Goal: Task Accomplishment & Management: Complete application form

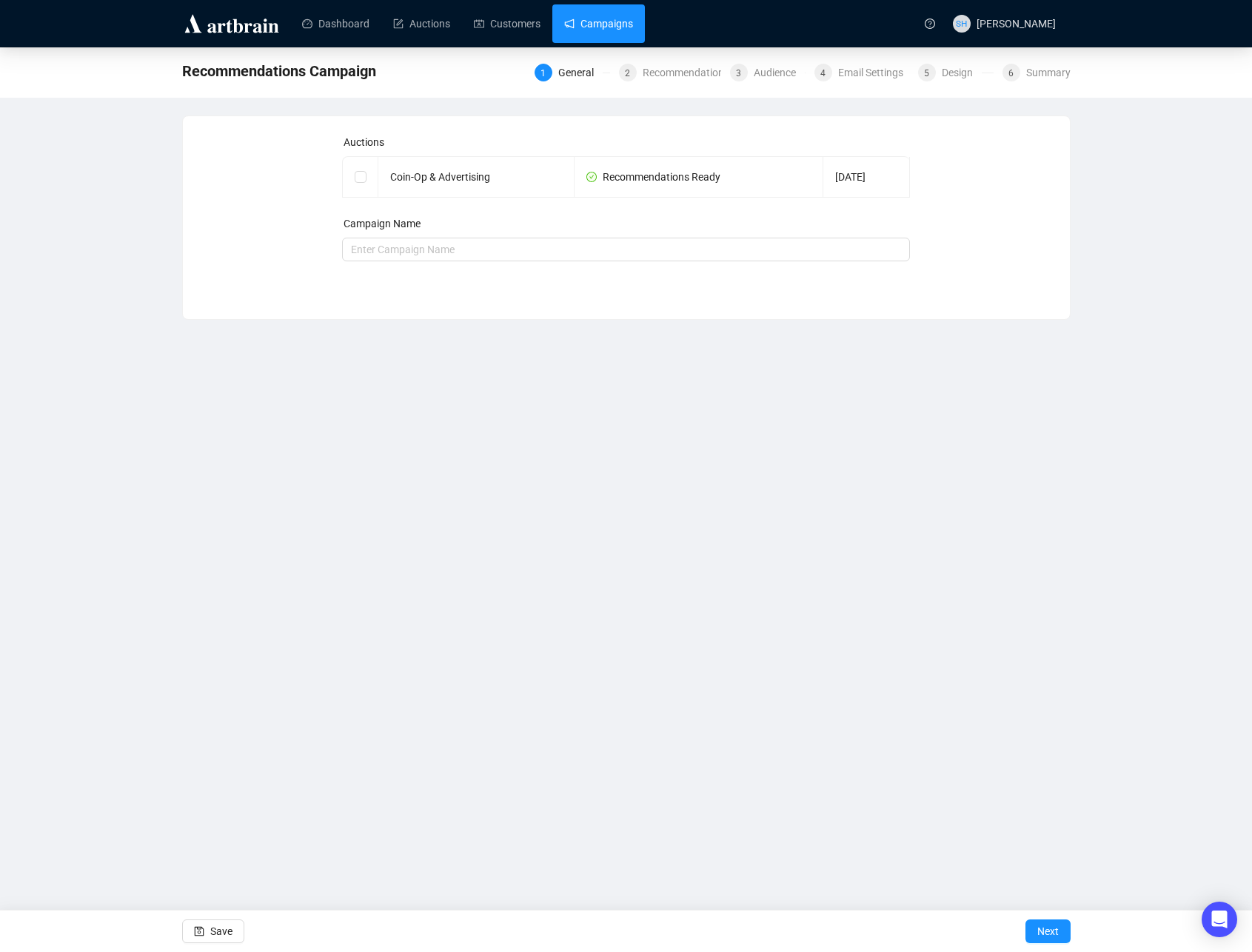
click at [594, 26] on link "Campaigns" at bounding box center [598, 24] width 69 height 38
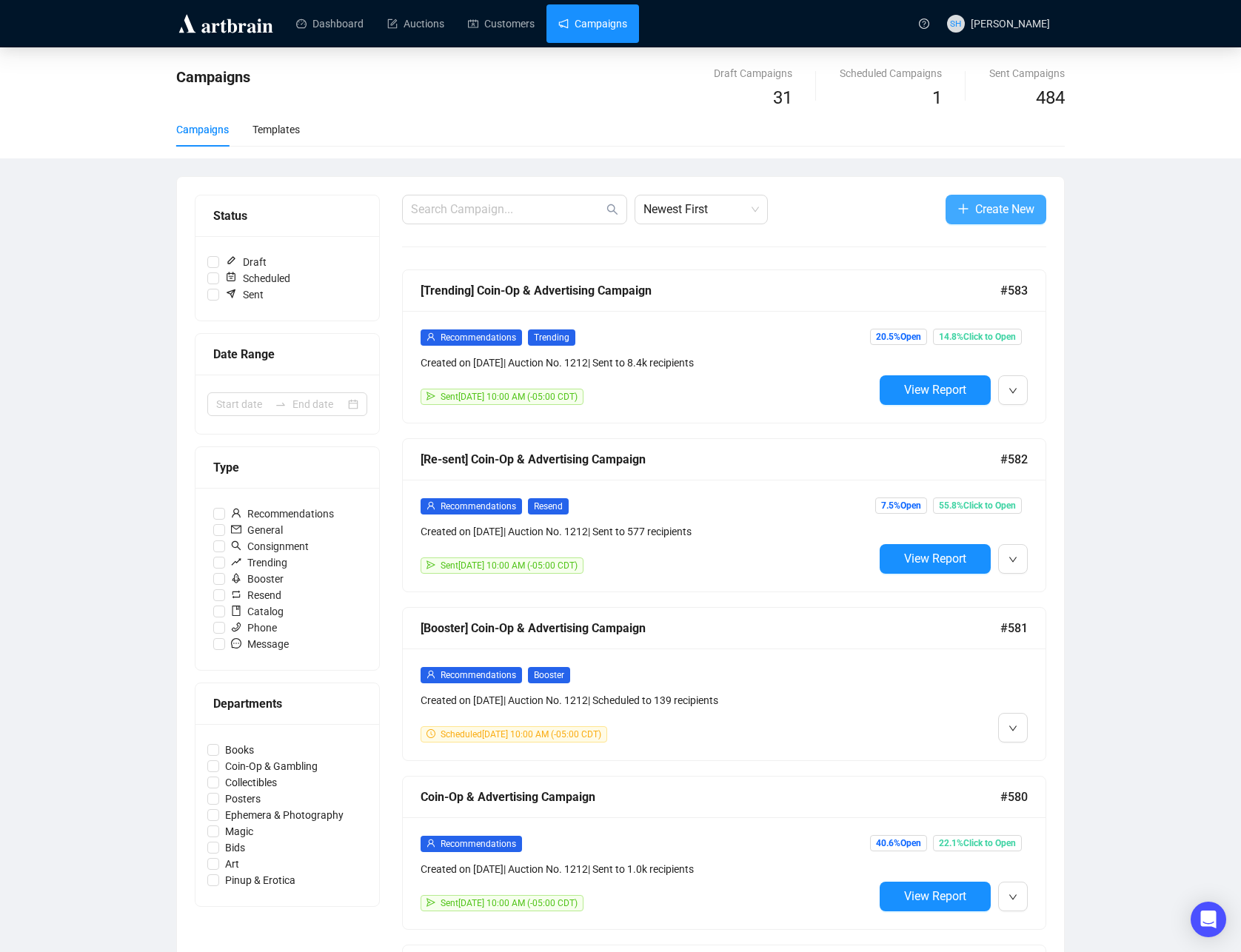
click at [983, 213] on span "Create New" at bounding box center [1004, 209] width 59 height 18
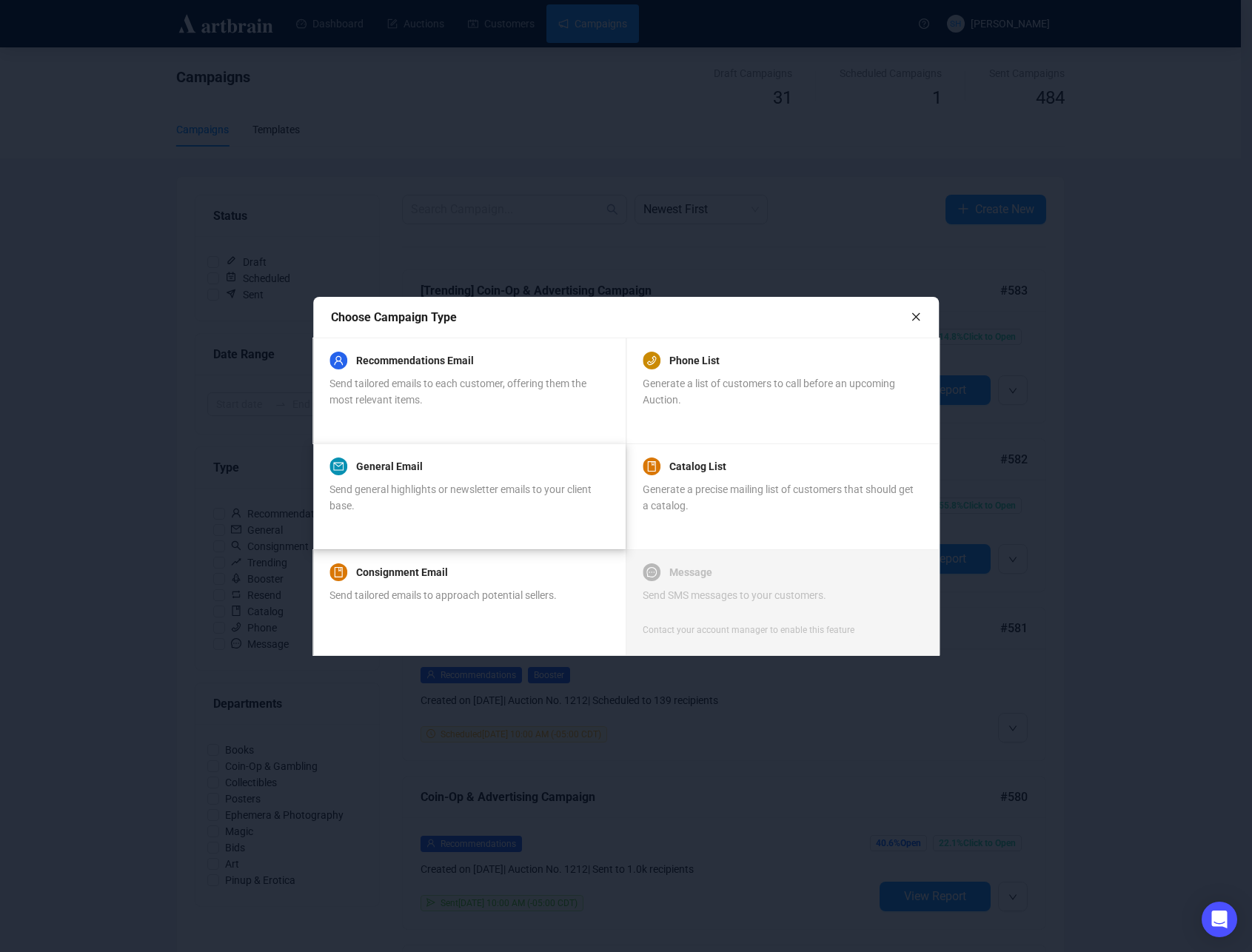
click at [393, 489] on span "Send general highlights or newsletter emails to your client base." at bounding box center [460, 497] width 262 height 28
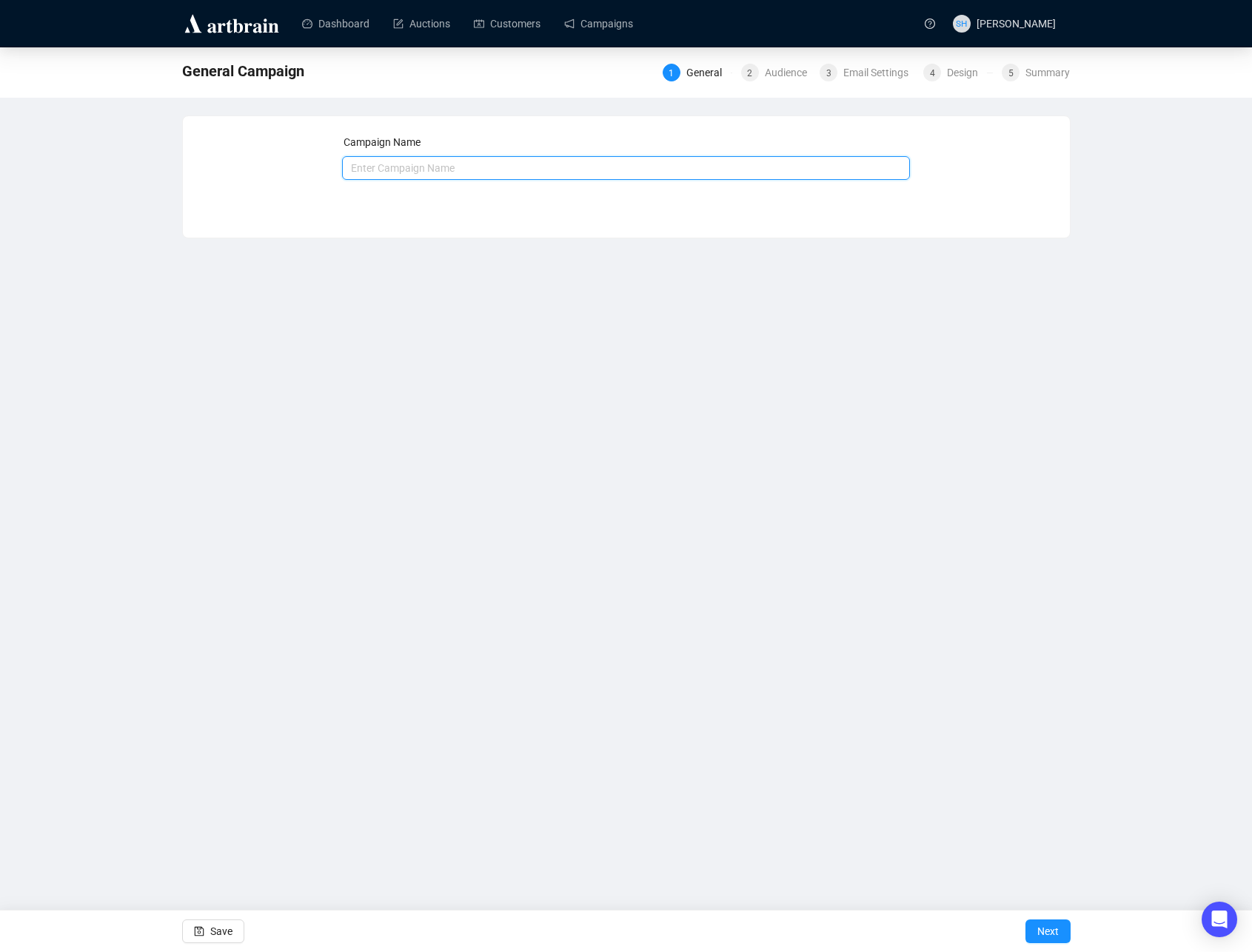
click at [379, 170] on input "text" at bounding box center [626, 168] width 568 height 24
click at [764, 534] on div "Dashboard Auctions Customers Campaigns SH [PERSON_NAME] General Campaign Genera…" at bounding box center [626, 476] width 1252 height 952
drag, startPoint x: 390, startPoint y: 169, endPoint x: 441, endPoint y: 159, distance: 52.0
click at [391, 169] on input "text" at bounding box center [626, 168] width 568 height 24
type input "C"
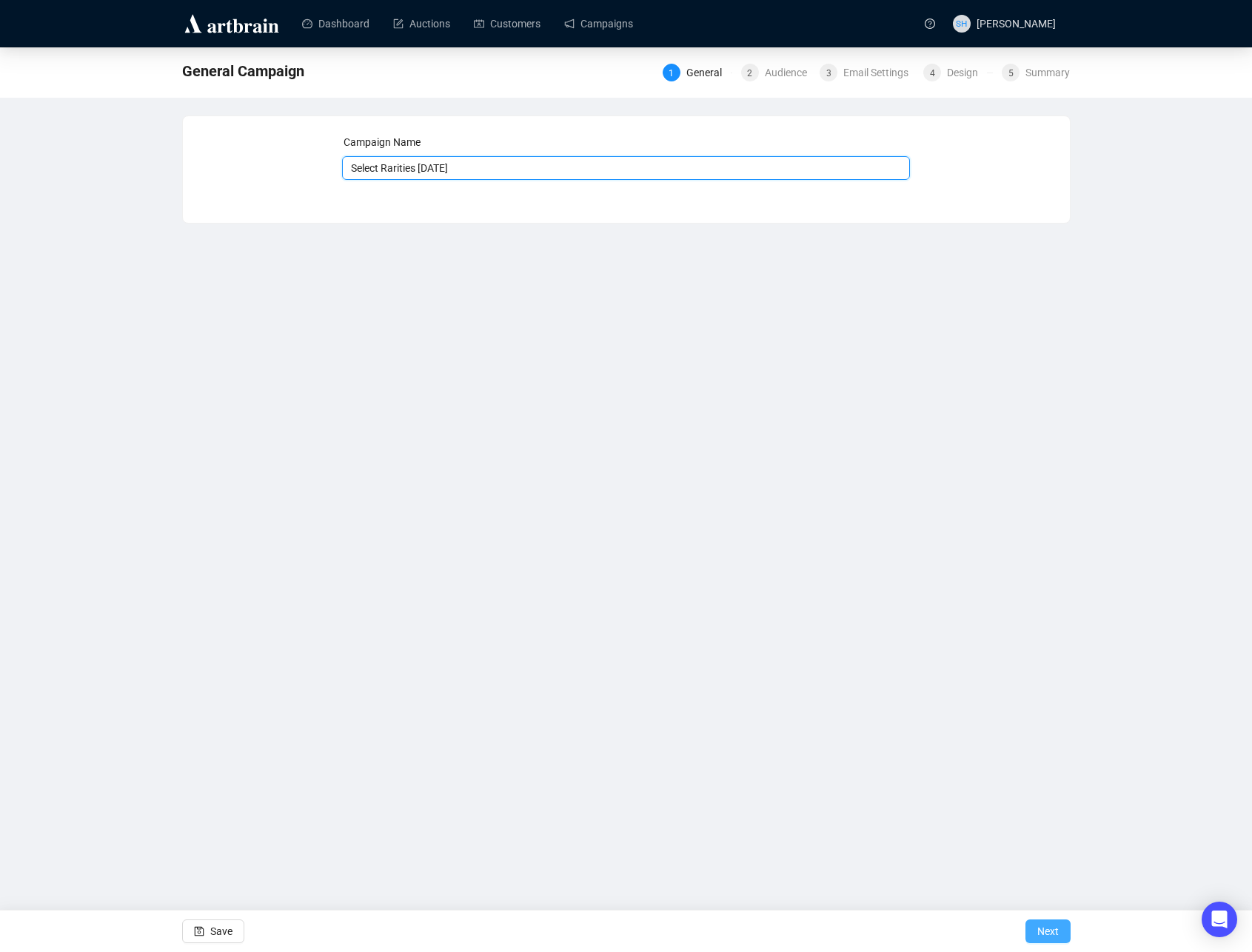
type input "Select Rarities [DATE]"
click at [1043, 936] on span "Next" at bounding box center [1047, 931] width 21 height 41
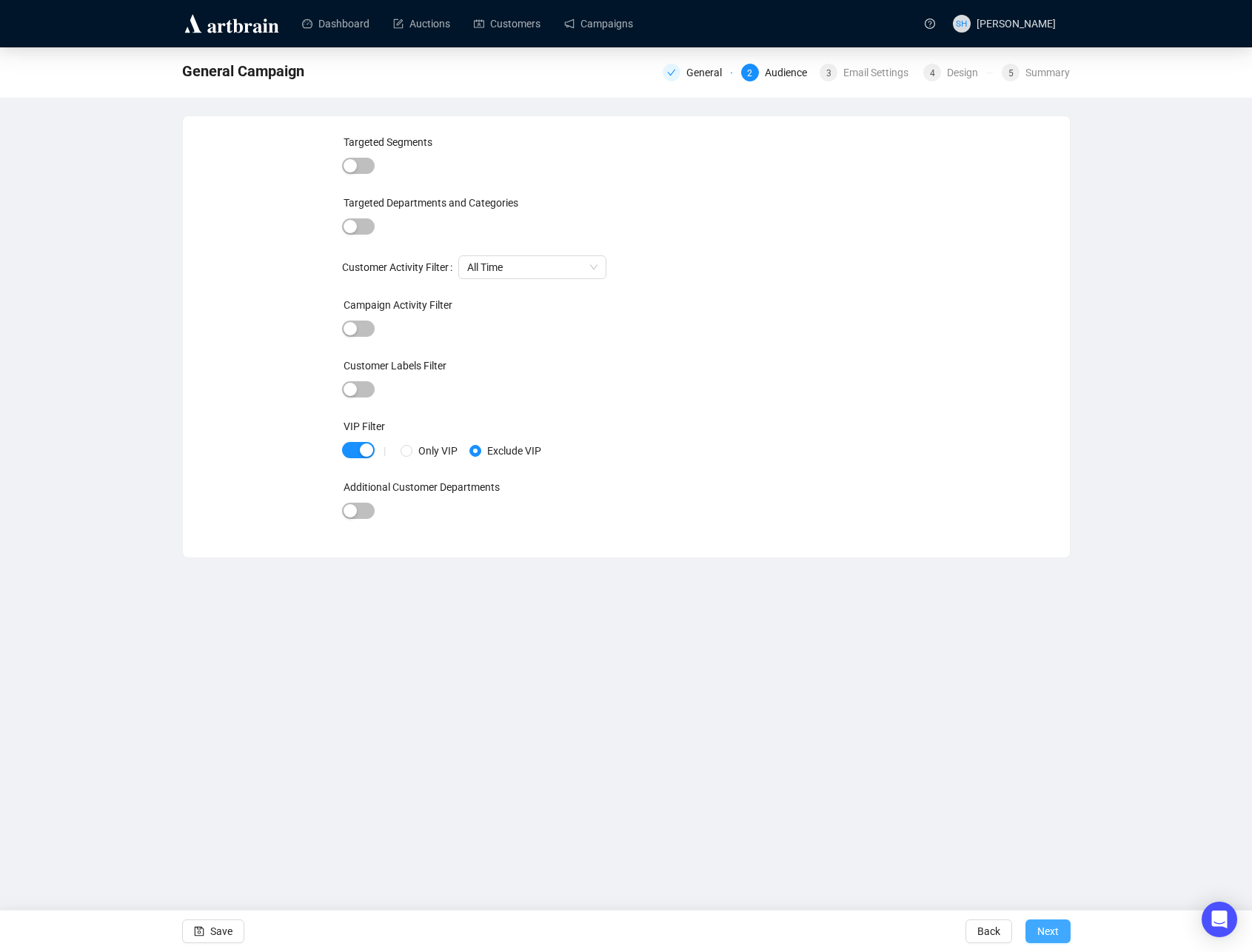
click at [1041, 932] on span "Next" at bounding box center [1047, 931] width 21 height 41
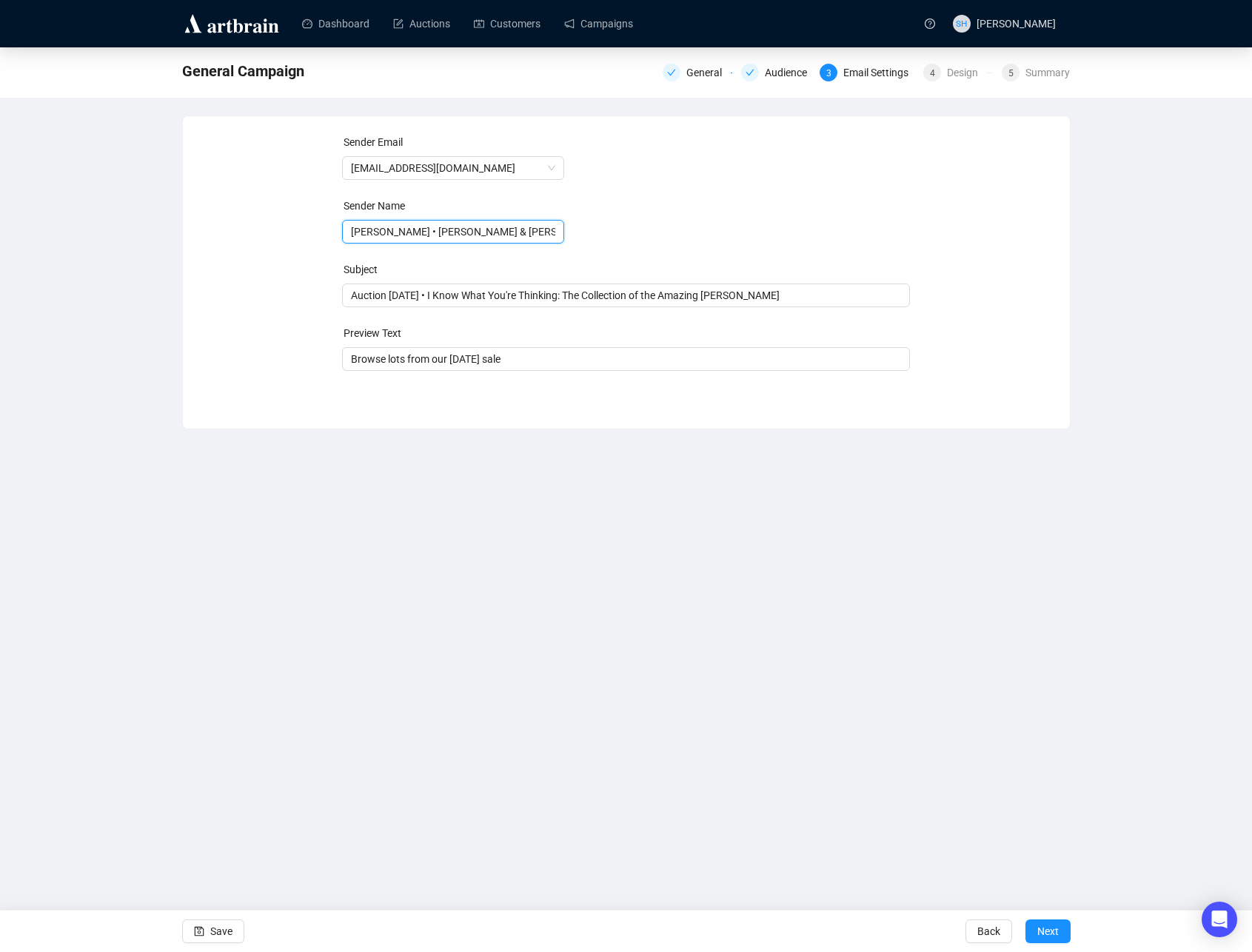
click at [441, 235] on input "[PERSON_NAME] • [PERSON_NAME] & [PERSON_NAME] Auctions" at bounding box center [453, 231] width 222 height 24
click at [401, 167] on span "[EMAIL_ADDRESS][DOMAIN_NAME]" at bounding box center [453, 168] width 204 height 22
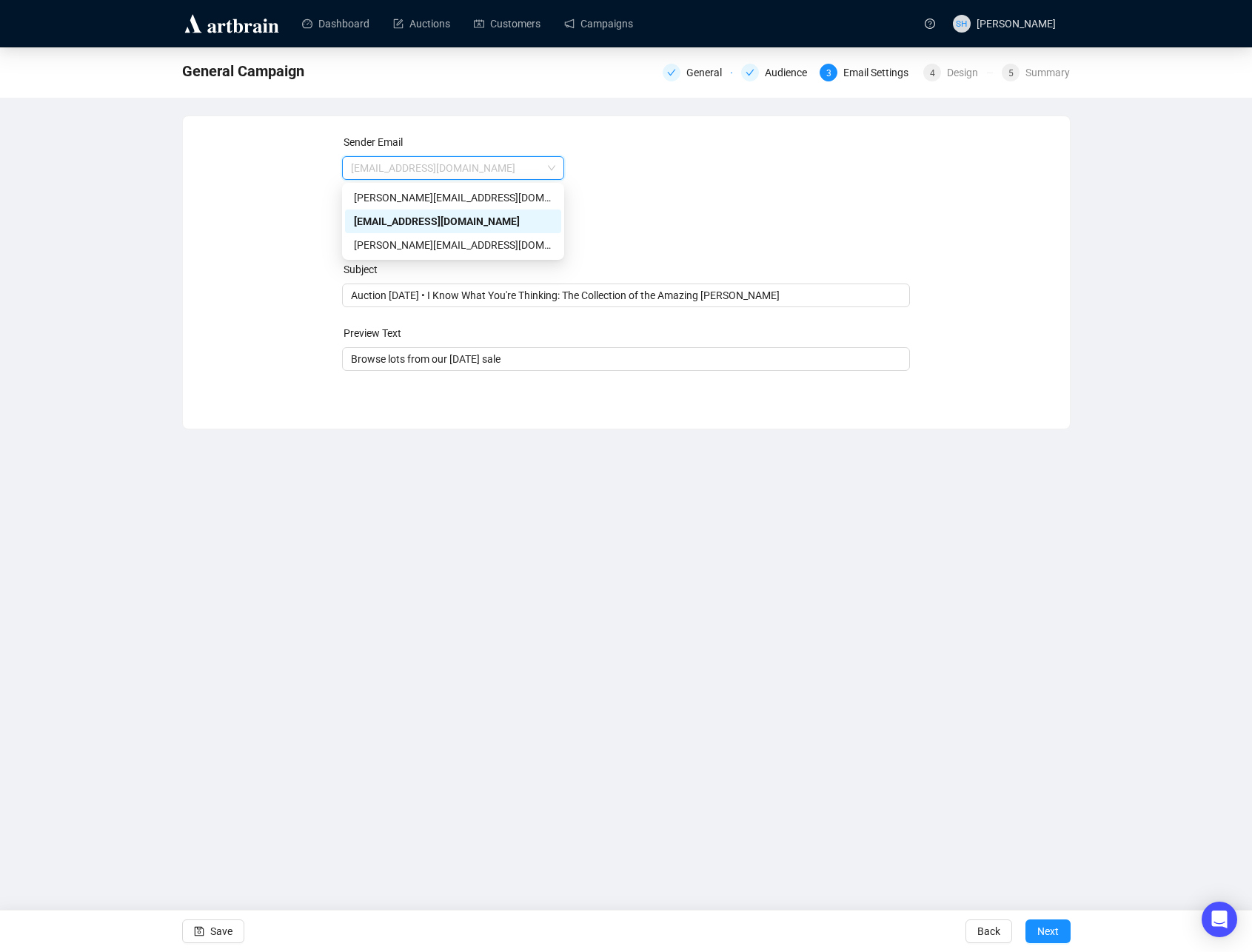
click at [380, 224] on div "[EMAIL_ADDRESS][DOMAIN_NAME]" at bounding box center [453, 221] width 198 height 16
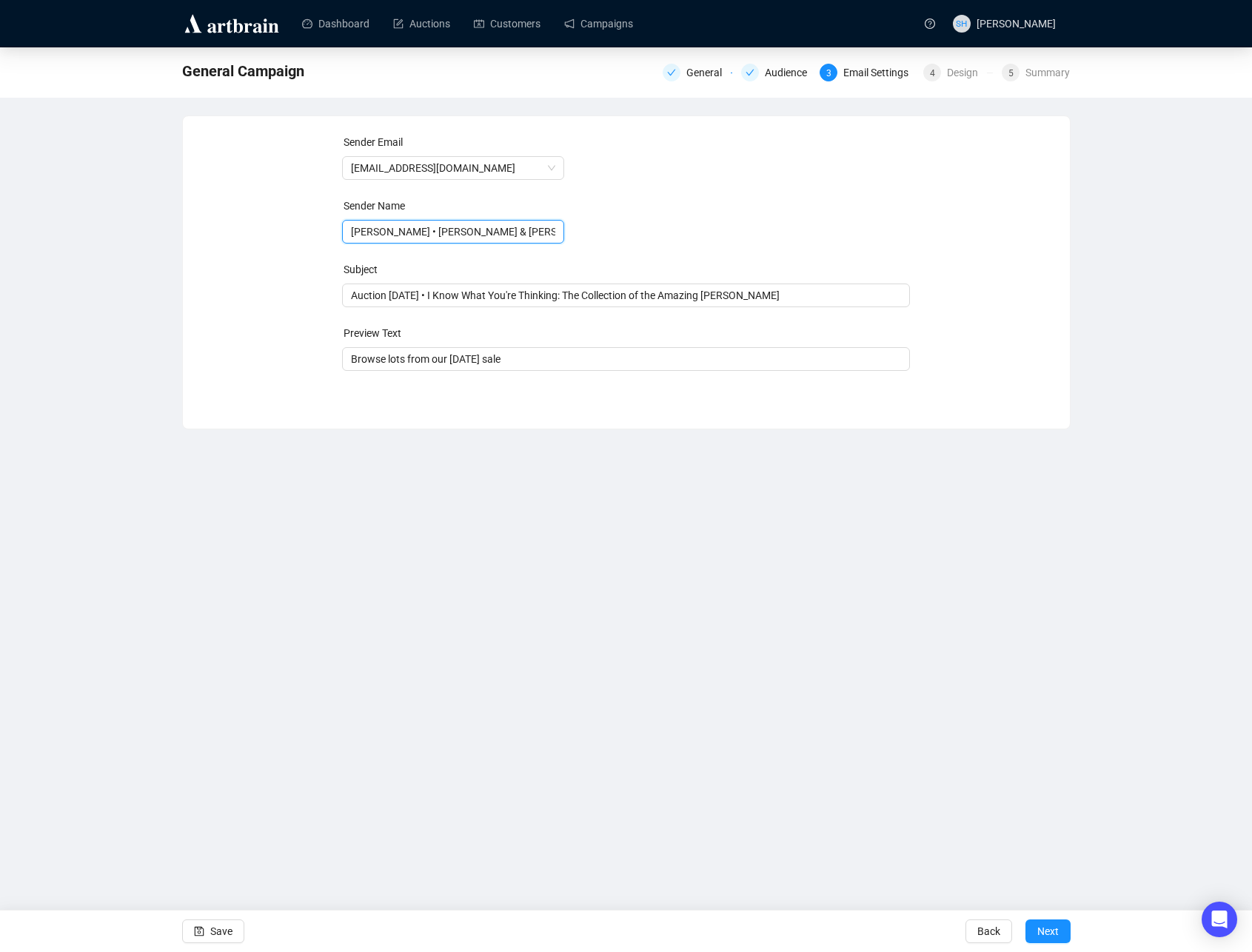
drag, startPoint x: 414, startPoint y: 233, endPoint x: 304, endPoint y: 228, distance: 110.1
click at [301, 229] on div "Sender Email [EMAIL_ADDRESS][DOMAIN_NAME] Sender Name [PERSON_NAME] • [PERSON_N…" at bounding box center [626, 262] width 851 height 254
type input "Potter & Potter Auctions"
click at [438, 297] on span "Auction [DATE] • I Know What You're Thinking: The Collection of the Amazing [PE…" at bounding box center [626, 294] width 568 height 12
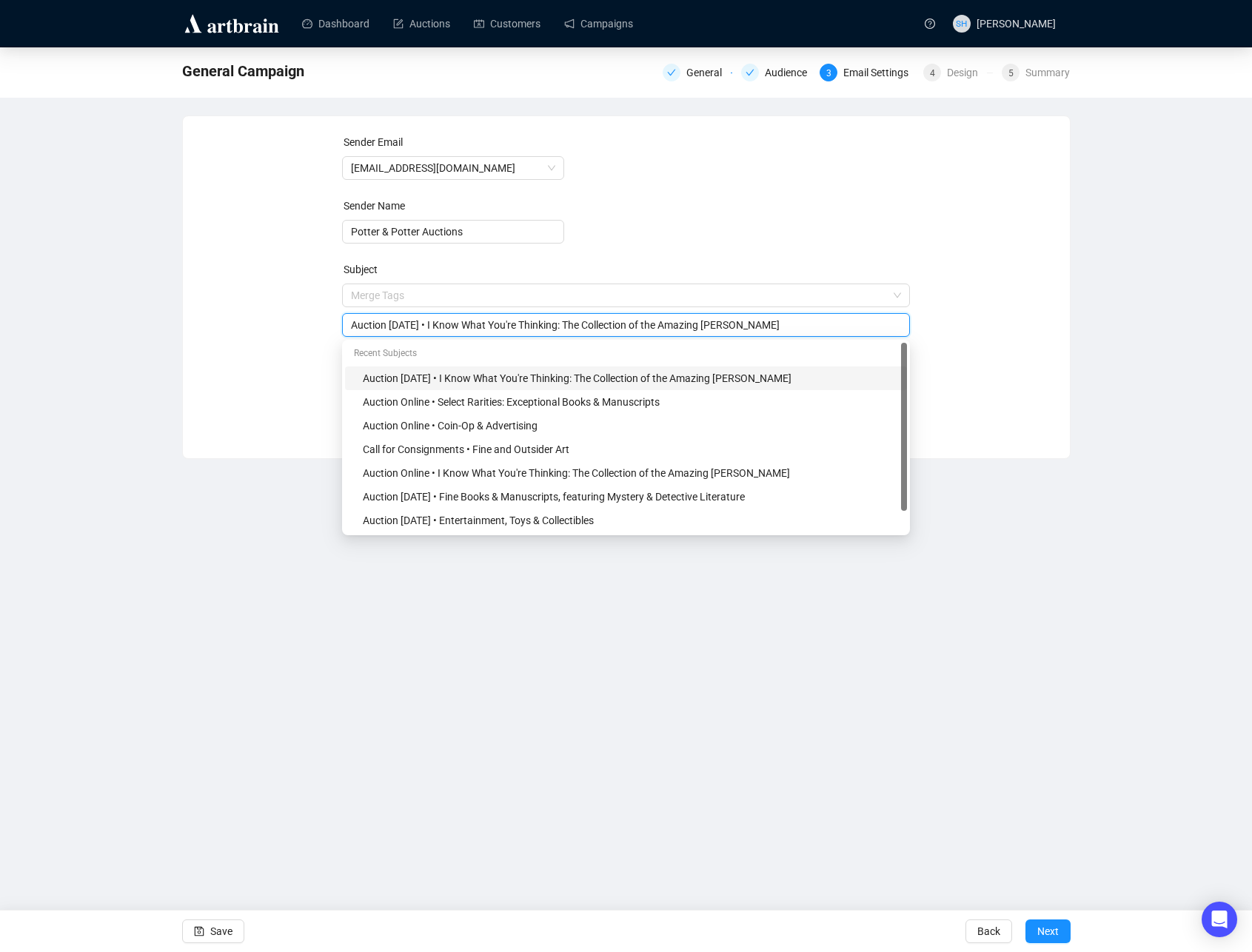
drag, startPoint x: 447, startPoint y: 324, endPoint x: 829, endPoint y: 325, distance: 382.0
click at [818, 324] on input "Auction [DATE] • I Know What You're Thinking: The Collection of the Amazing [PE…" at bounding box center [626, 325] width 550 height 16
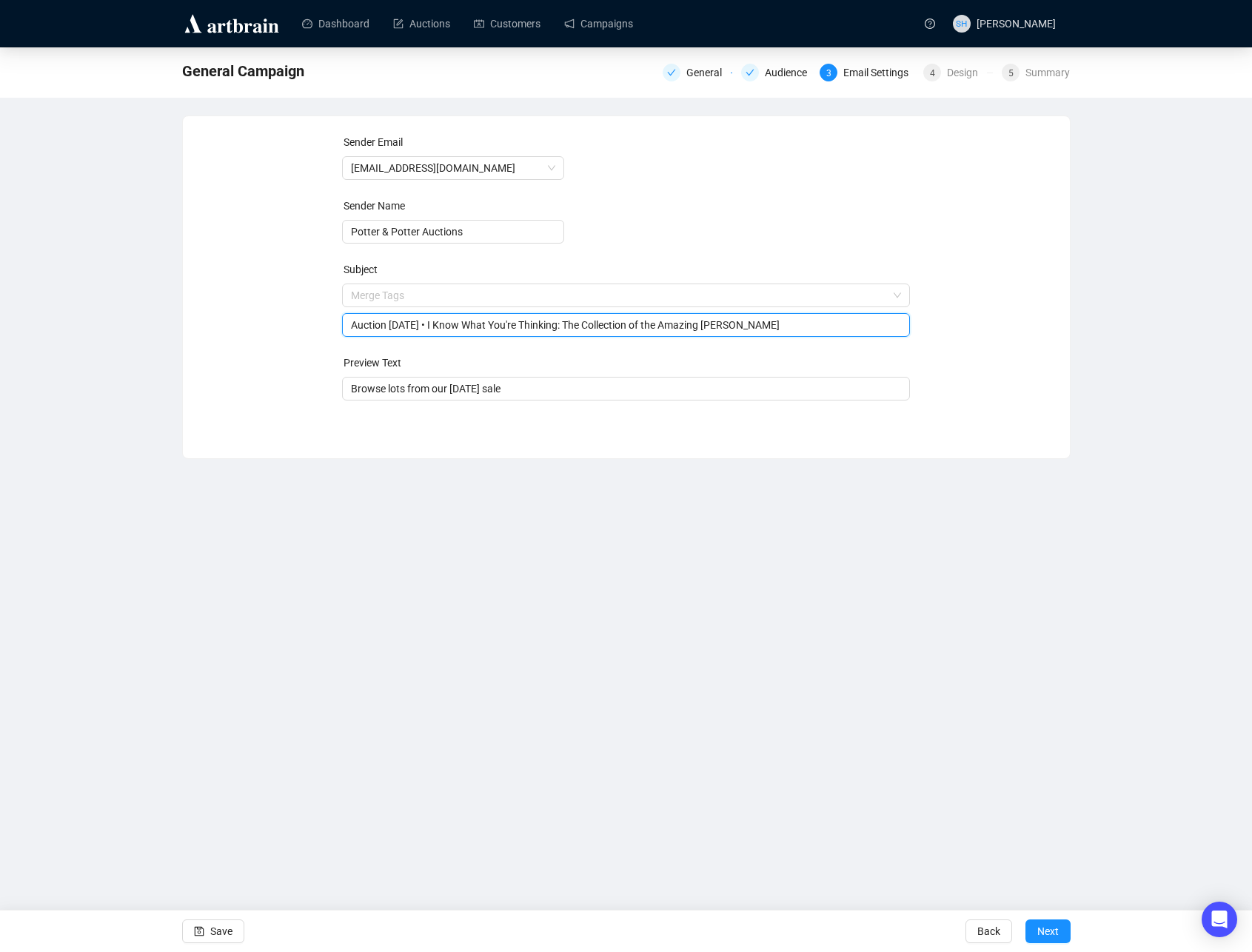
paste input "Select Rarities: Exceptional Books & Manuscripts"
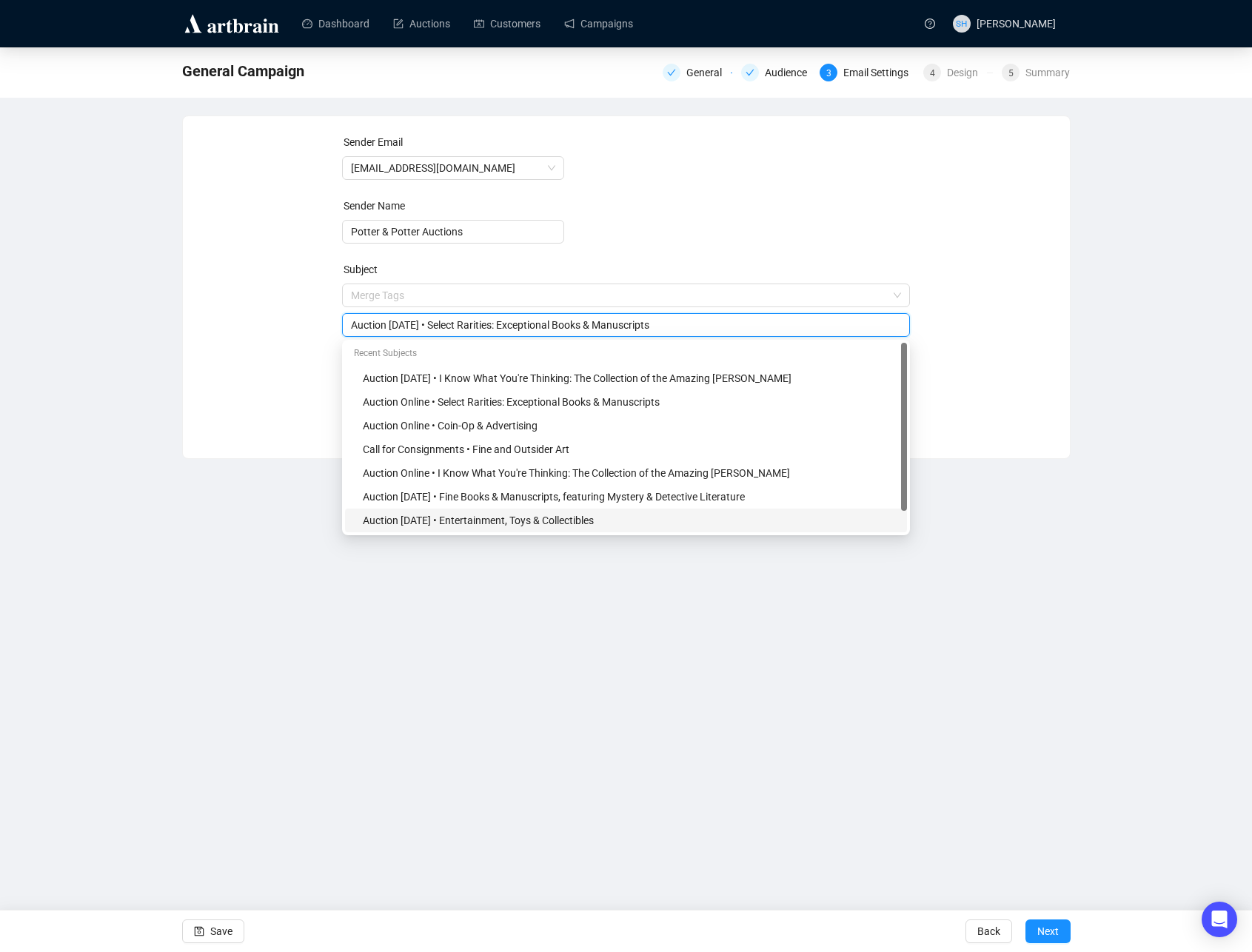
type input "Auction [DATE] • Select Rarities: Exceptional Books & Manuscripts"
click at [549, 711] on div "Dashboard Auctions Customers Campaigns SH [PERSON_NAME] General Campaign Genera…" at bounding box center [626, 476] width 1252 height 952
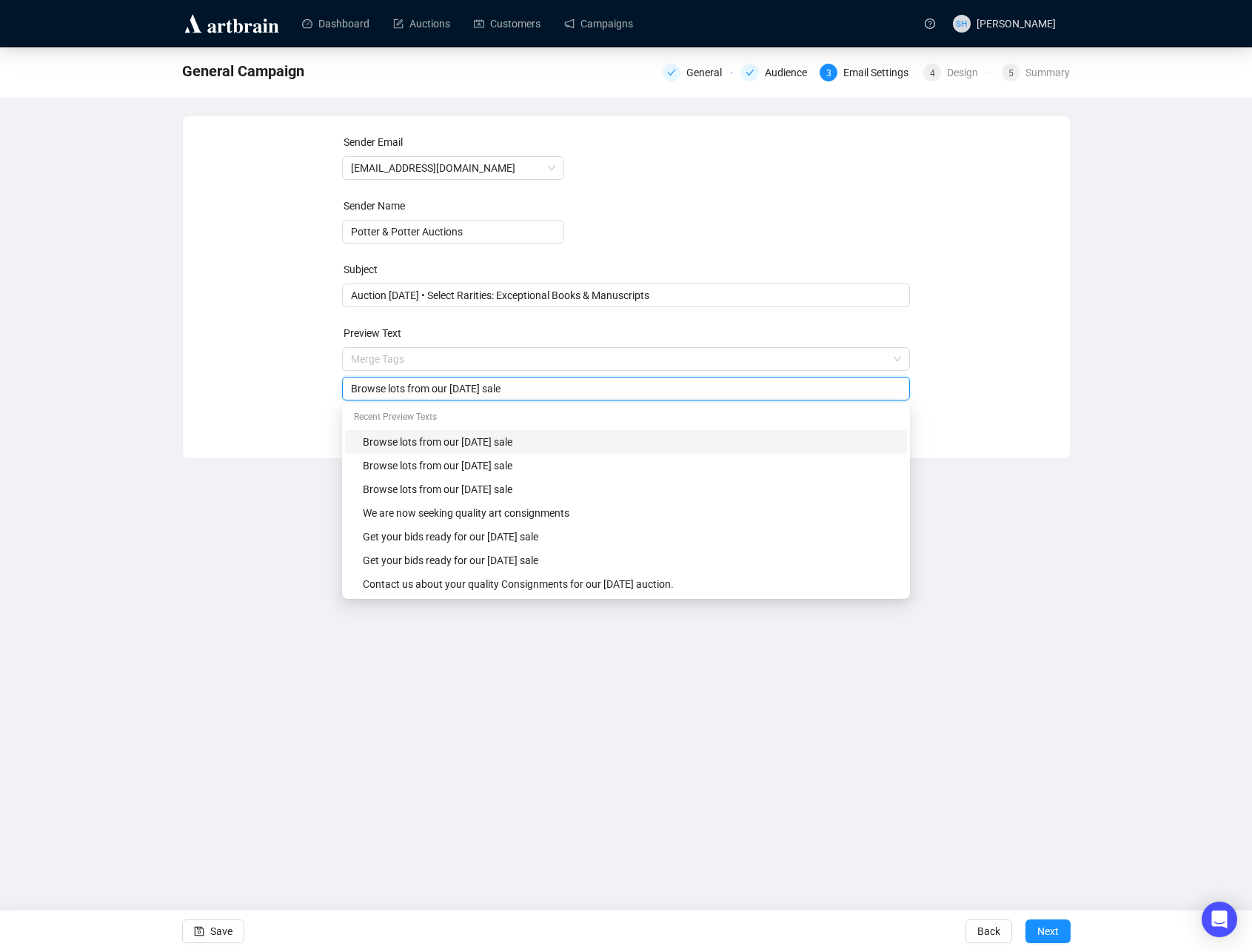
drag, startPoint x: 547, startPoint y: 391, endPoint x: 461, endPoint y: 398, distance: 86.3
click at [455, 392] on input "Browse lots from our [DATE] sale" at bounding box center [626, 389] width 550 height 16
type input "Browse lots from our [DATE] sale"
click at [653, 770] on div "Dashboard Auctions Customers Campaigns SH [PERSON_NAME] General Campaign Genera…" at bounding box center [626, 476] width 1252 height 952
drag, startPoint x: 452, startPoint y: 388, endPoint x: 469, endPoint y: 390, distance: 17.1
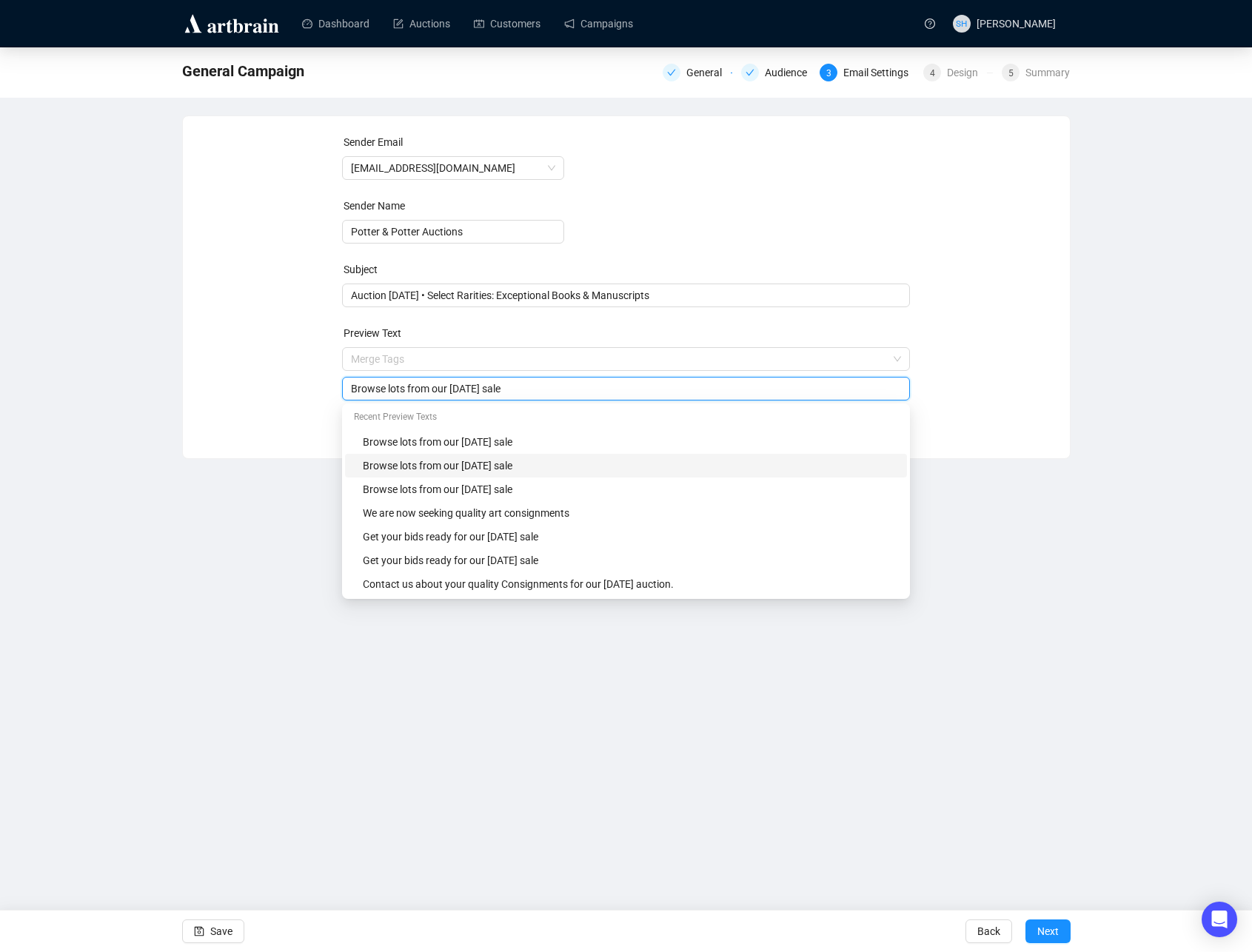
click at [452, 389] on input "Browse lots from our [DATE] sale" at bounding box center [626, 389] width 550 height 16
click at [701, 727] on div "Dashboard Auctions Customers Campaigns SH [PERSON_NAME] General Campaign Genera…" at bounding box center [626, 476] width 1252 height 952
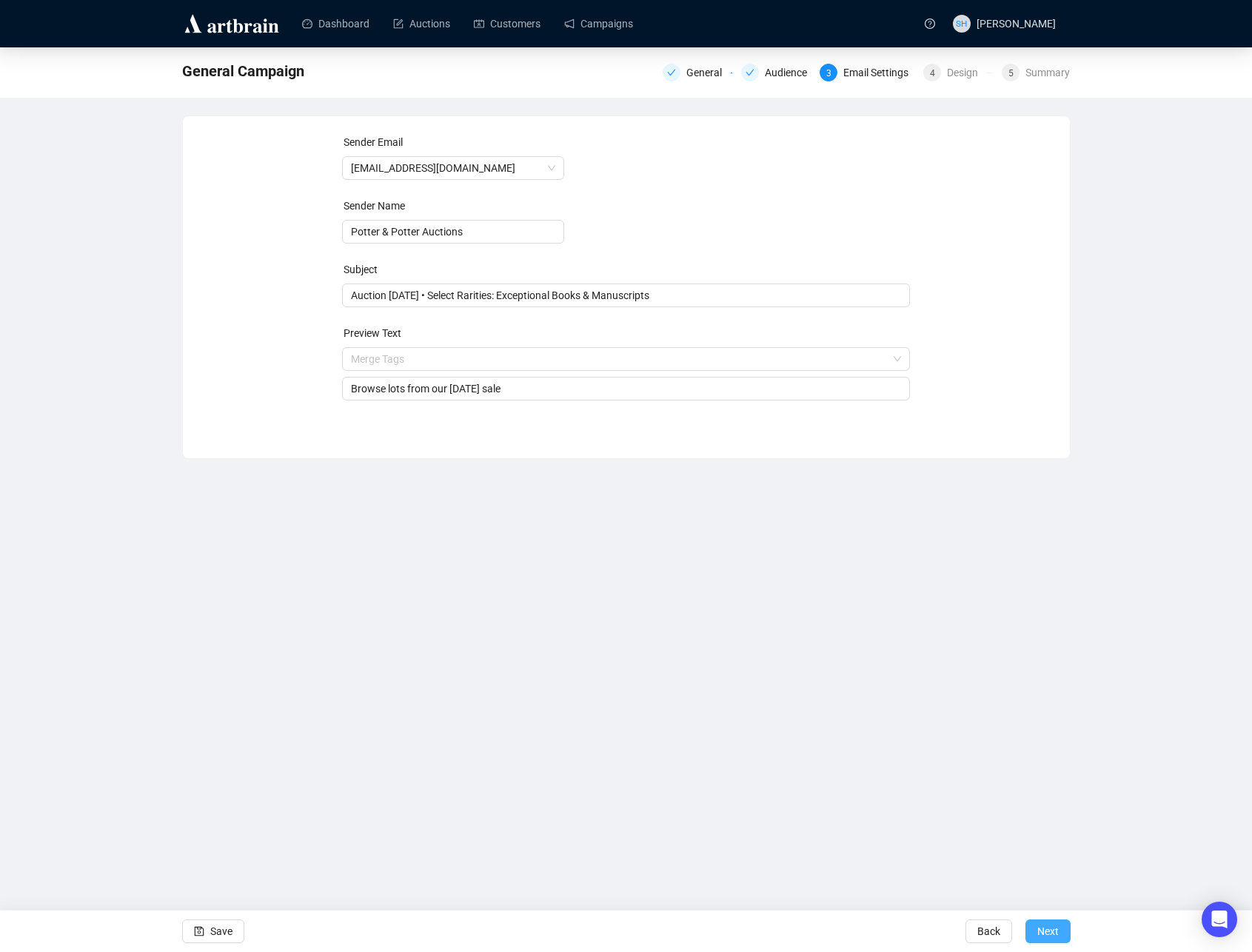
click at [1044, 926] on span "Next" at bounding box center [1047, 931] width 21 height 41
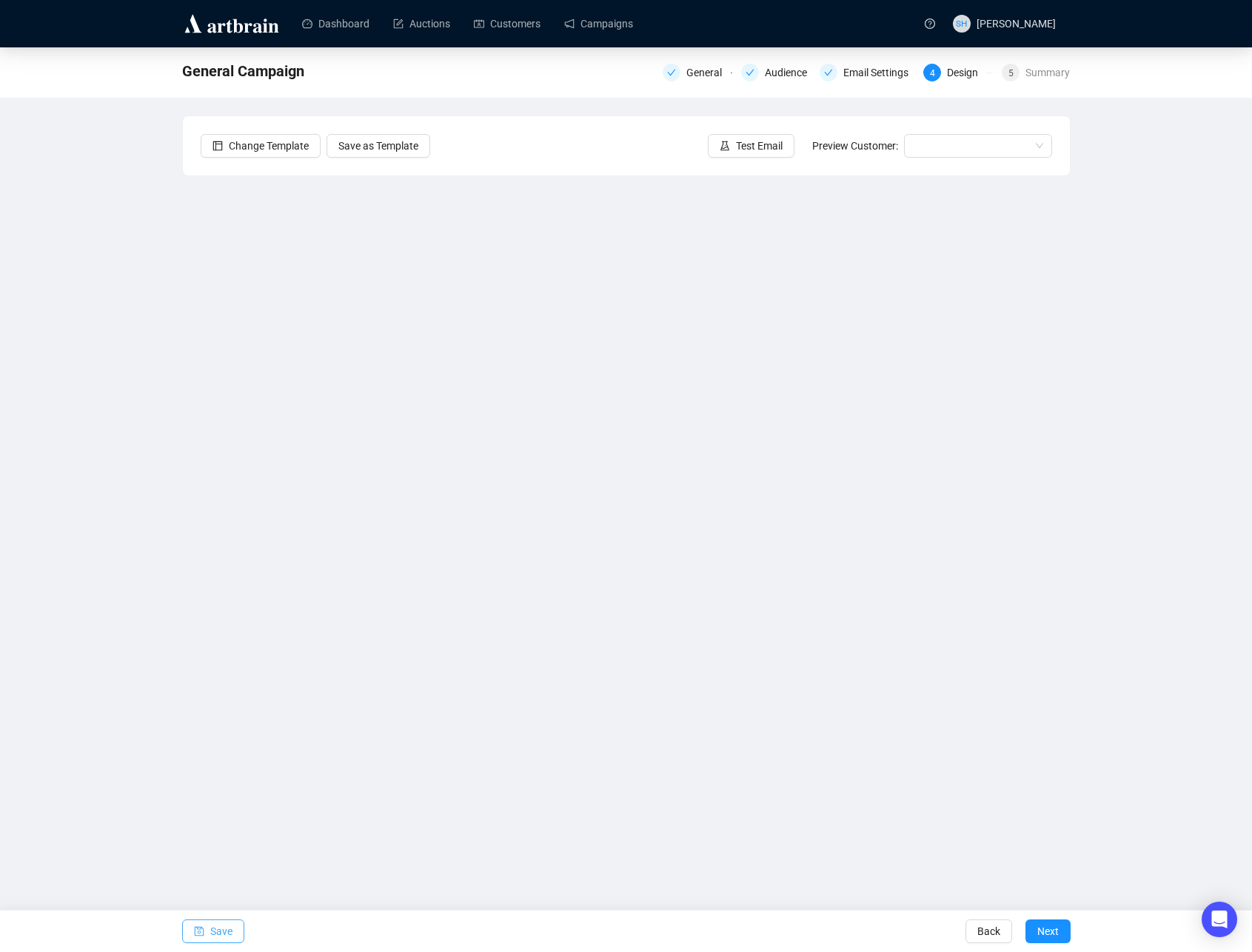
click at [211, 931] on span "Save" at bounding box center [221, 931] width 22 height 41
click at [217, 933] on span "Save" at bounding box center [221, 931] width 22 height 41
click at [368, 852] on div "Dashboard Auctions Customers Campaigns SH [PERSON_NAME] Select Rarities [DATE] …" at bounding box center [626, 476] width 1252 height 952
click at [211, 928] on span "Save" at bounding box center [221, 931] width 22 height 41
click at [210, 933] on span "Save" at bounding box center [221, 931] width 22 height 41
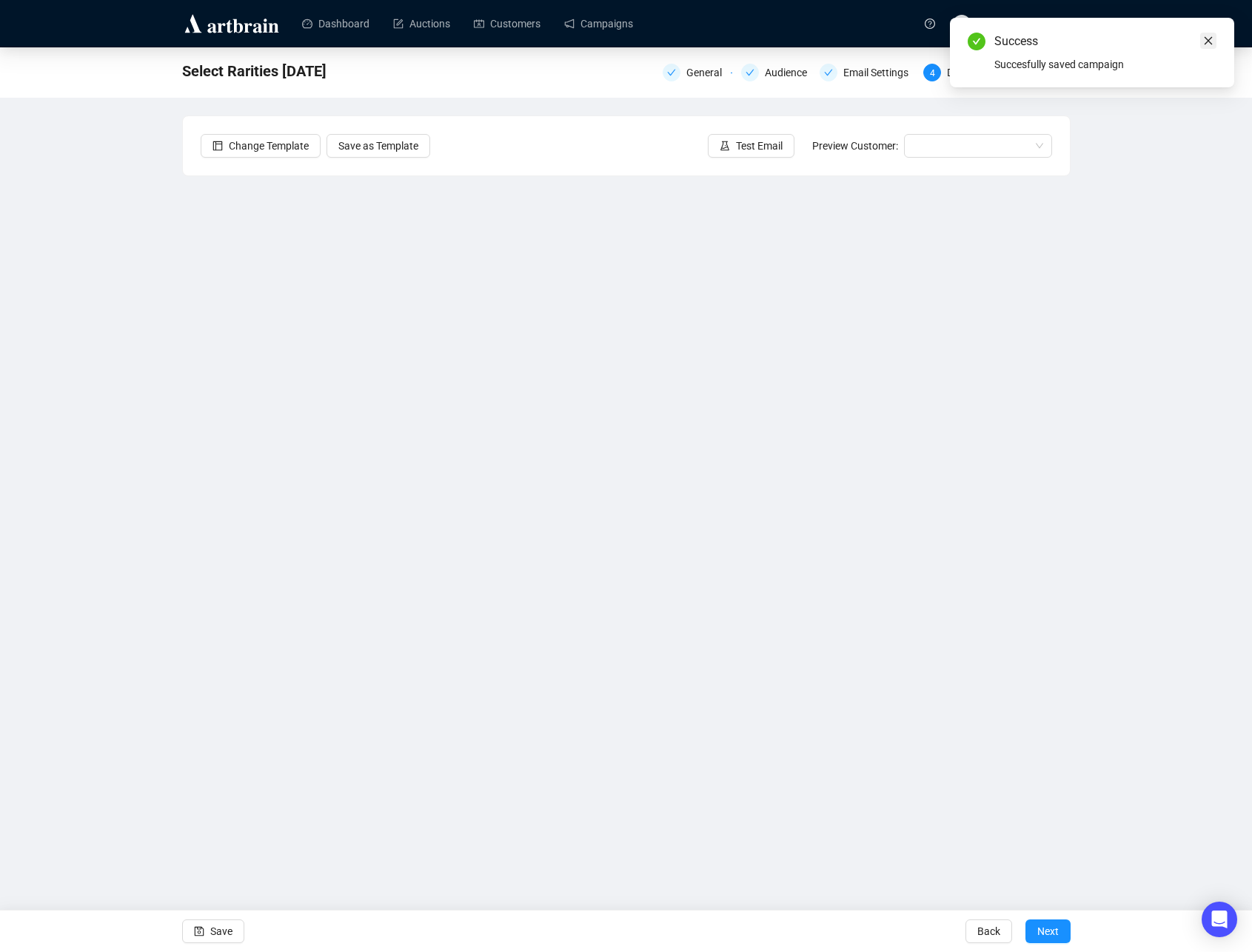
click at [1210, 39] on icon "close" at bounding box center [1207, 40] width 10 height 10
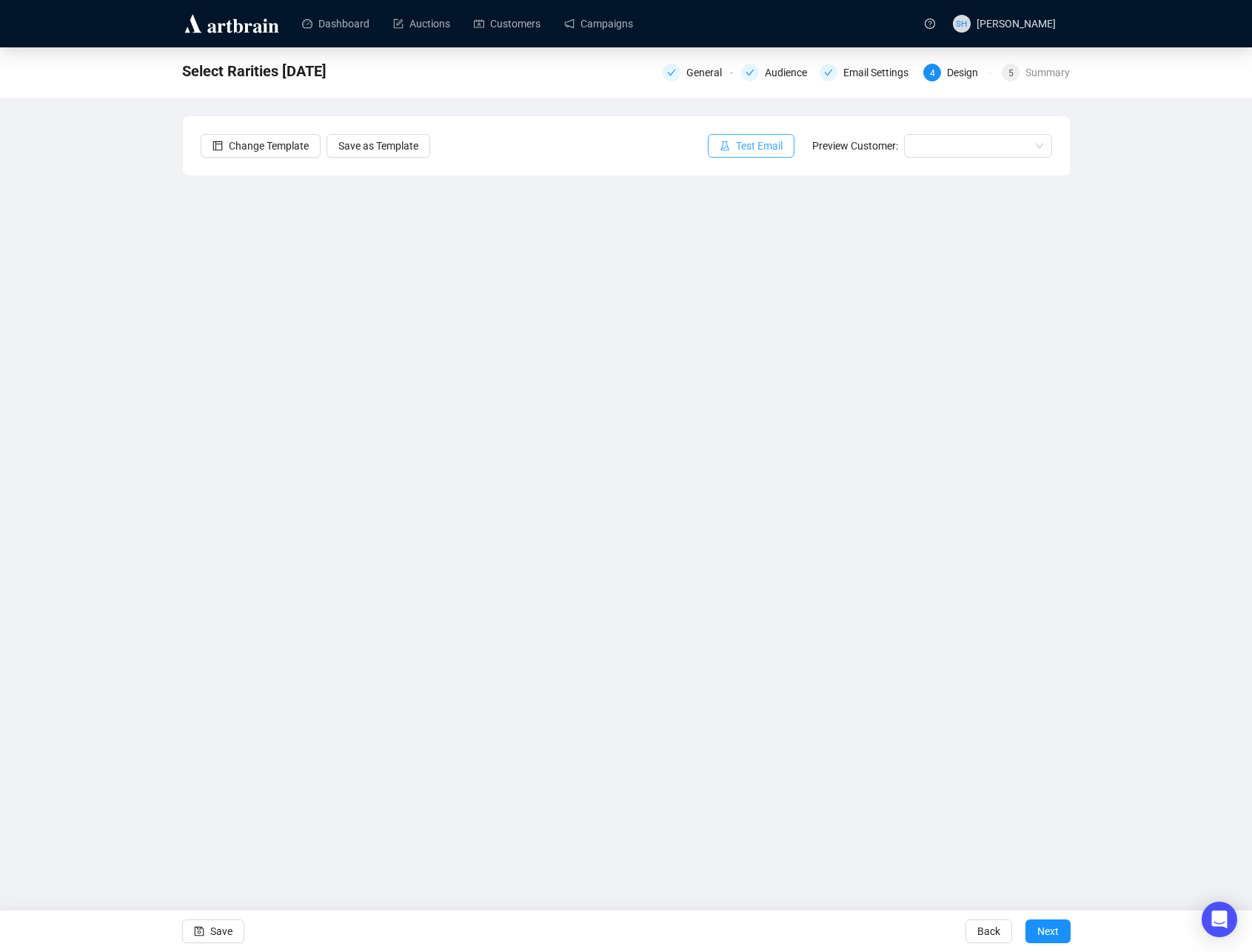
click at [738, 145] on span "Test Email" at bounding box center [759, 146] width 47 height 16
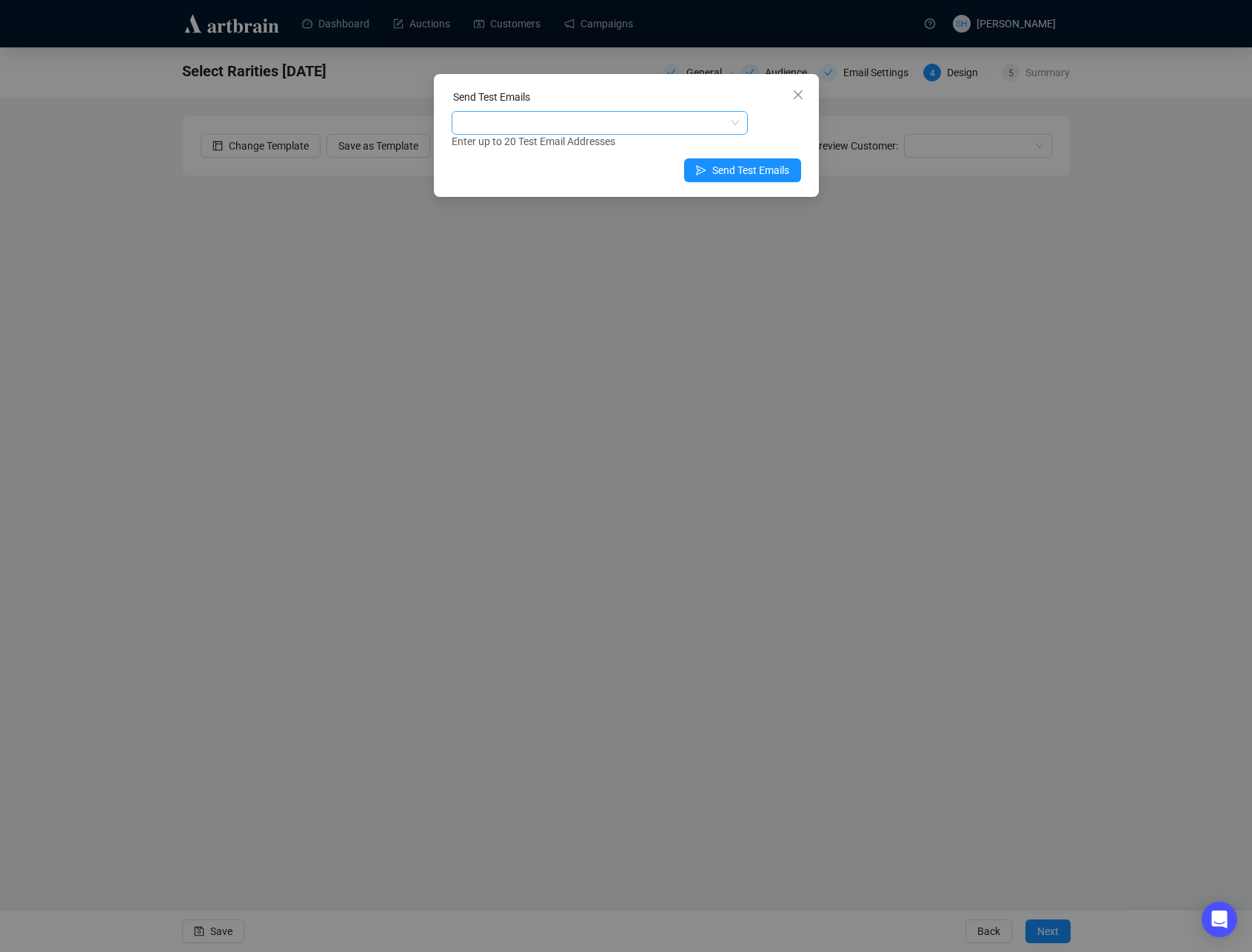
click at [519, 114] on div at bounding box center [592, 123] width 274 height 21
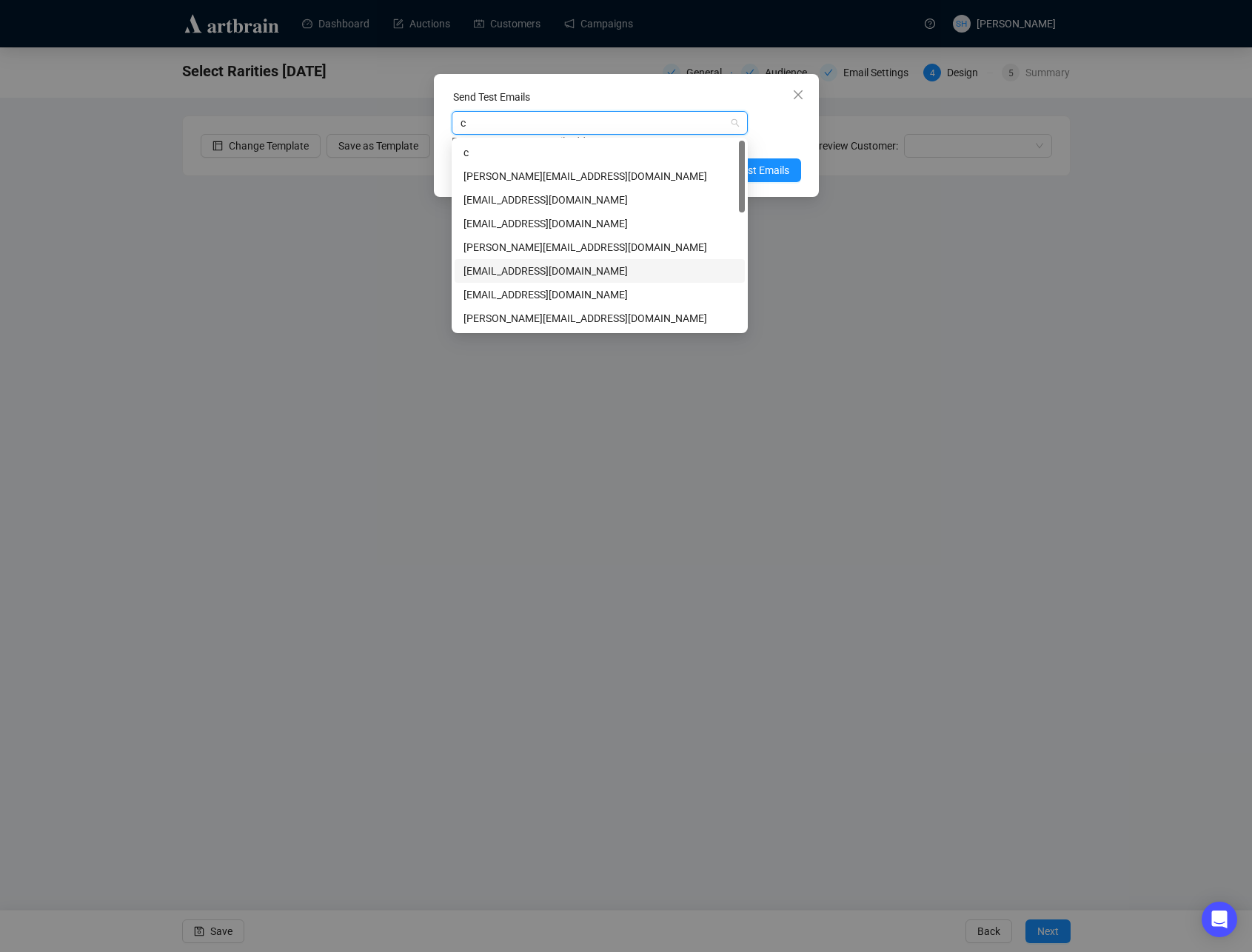
type input "ch"
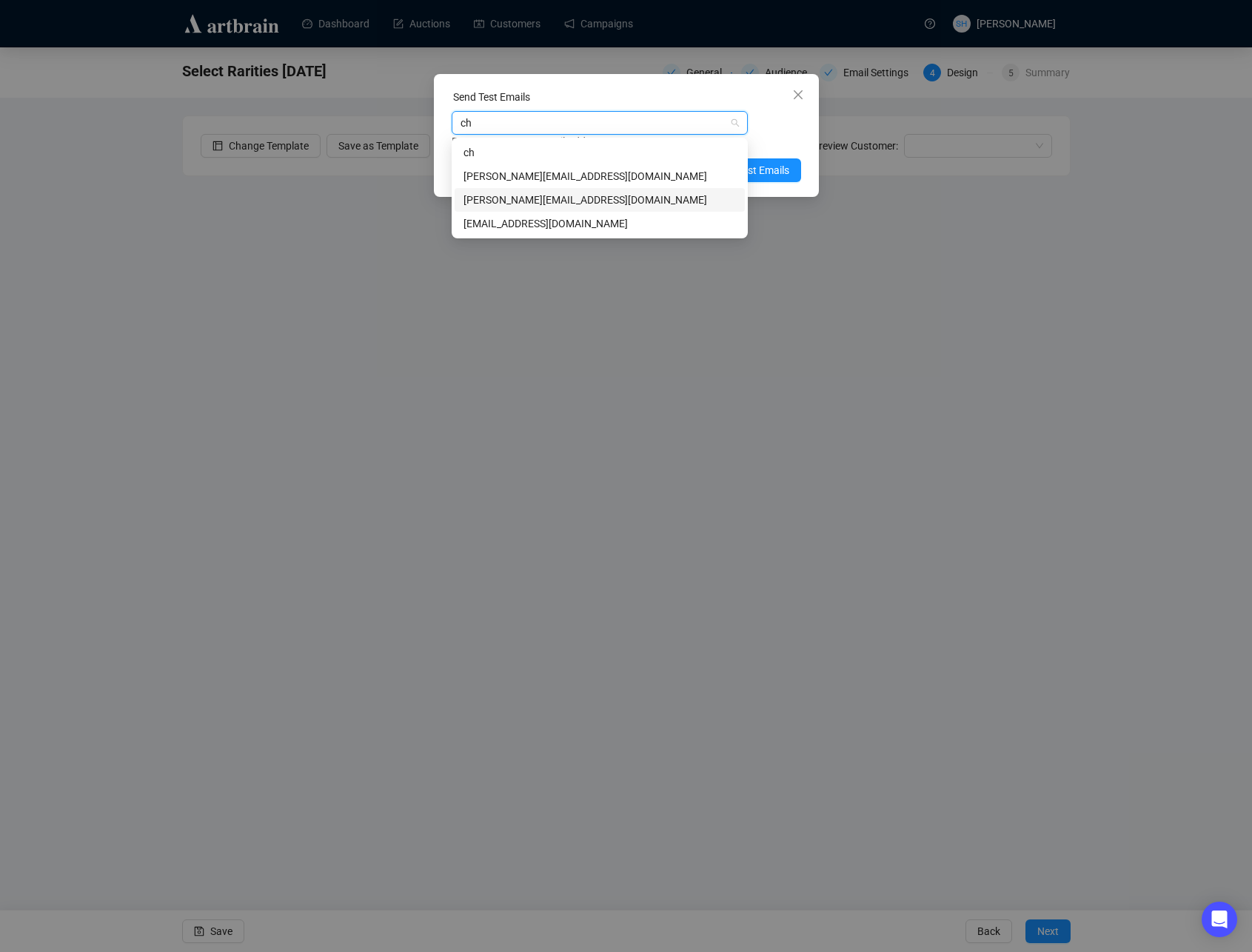
click at [499, 197] on div "[PERSON_NAME][EMAIL_ADDRESS][DOMAIN_NAME]" at bounding box center [600, 200] width 273 height 16
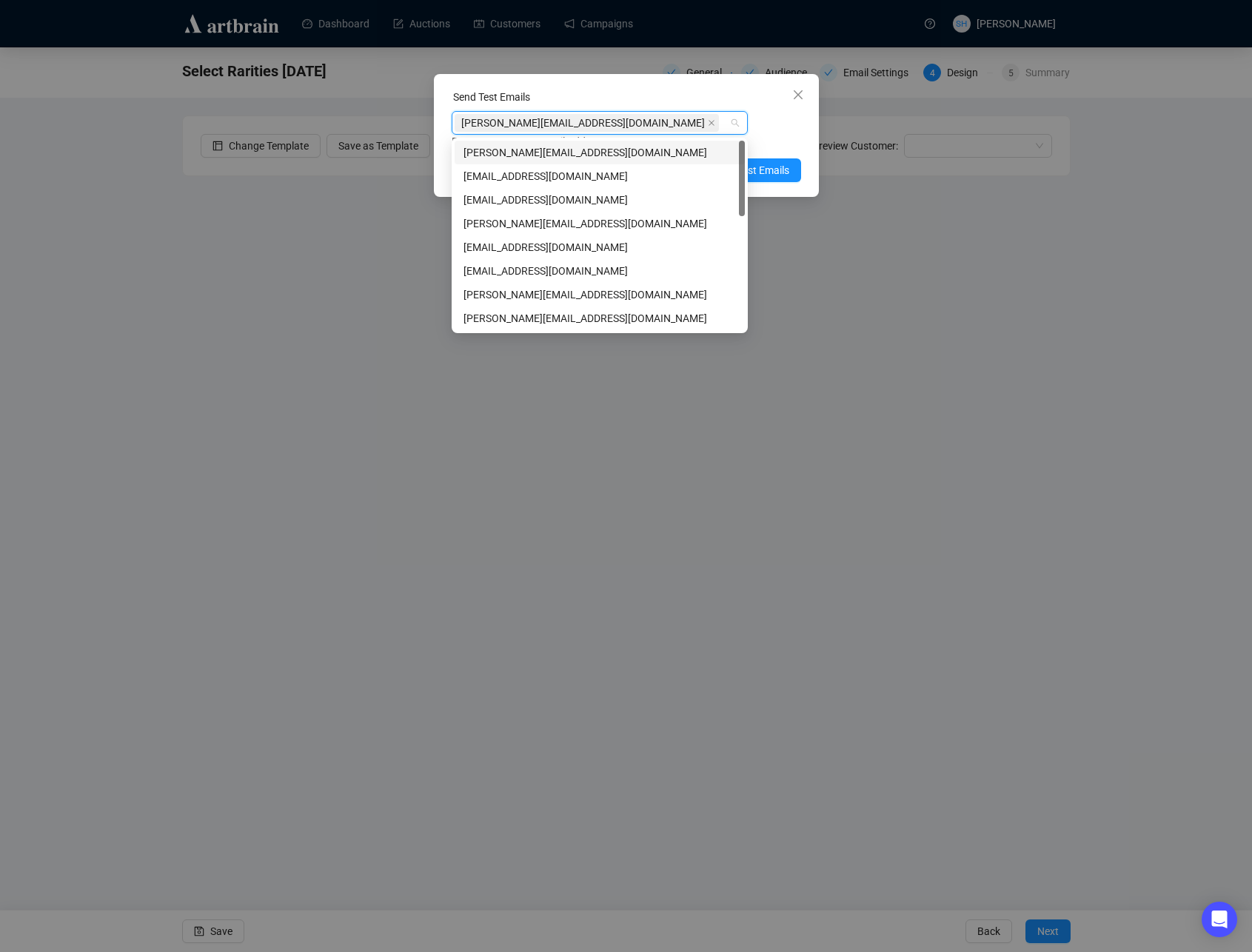
click at [616, 124] on div "[PERSON_NAME][EMAIL_ADDRESS][DOMAIN_NAME]" at bounding box center [592, 123] width 274 height 21
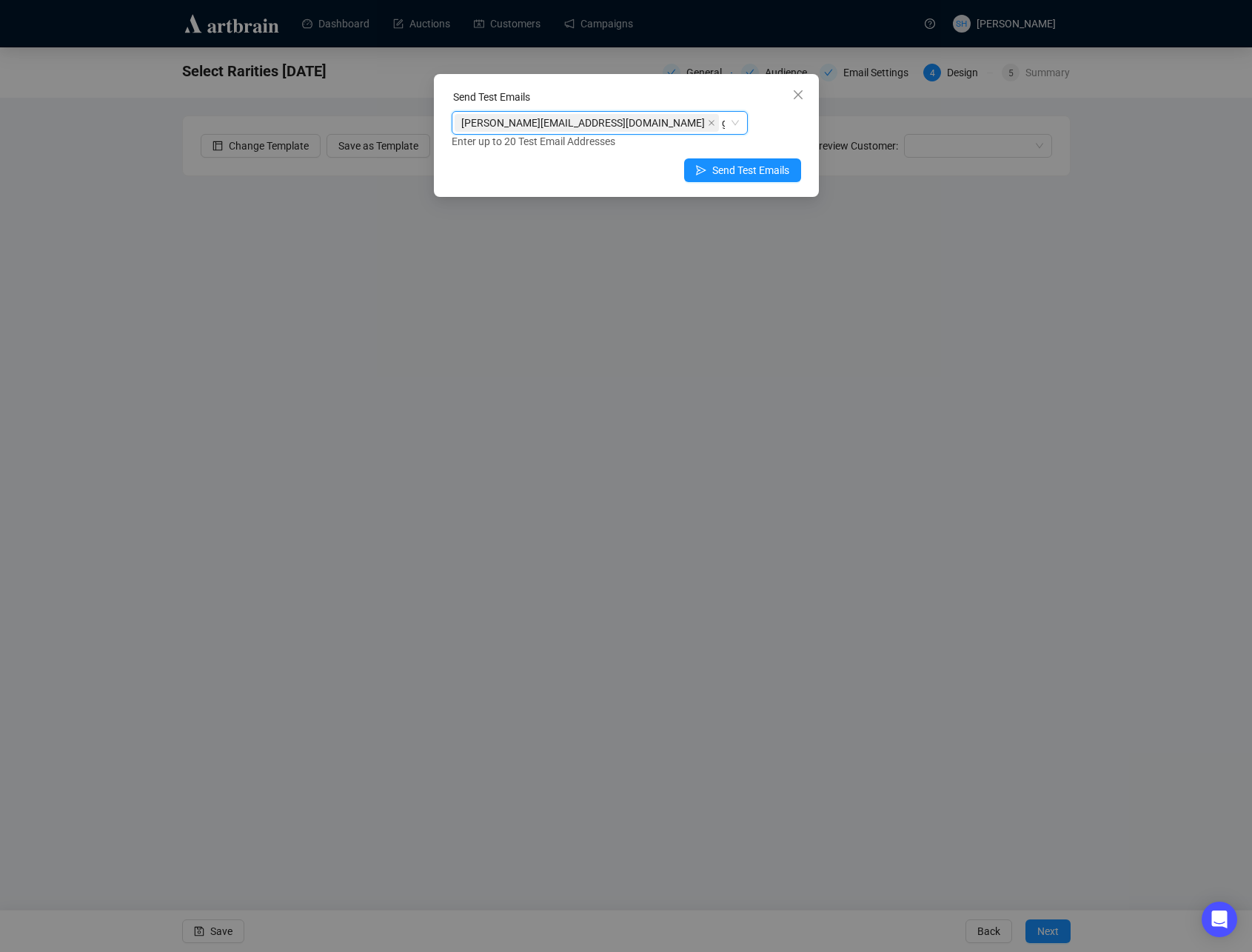
type input "ga"
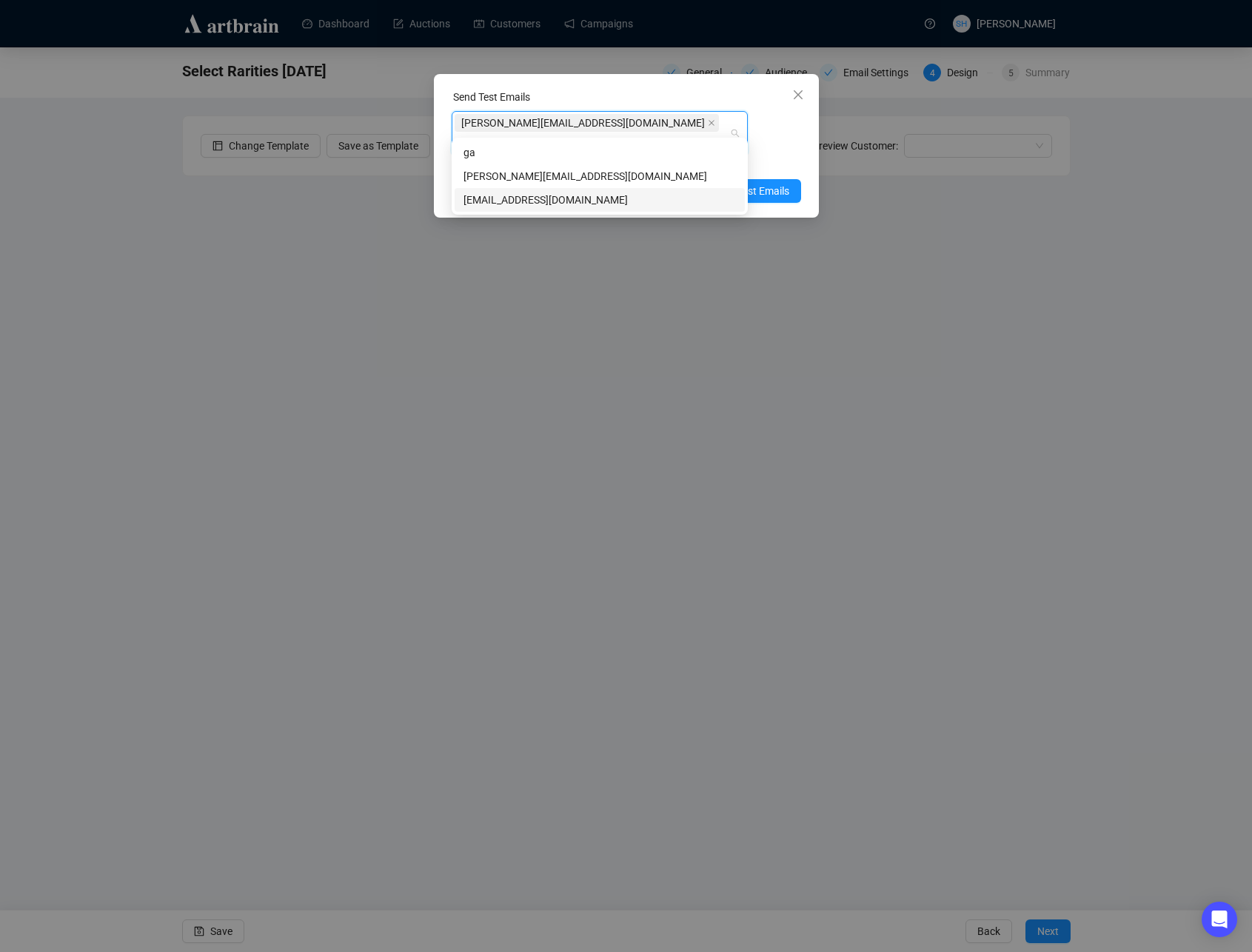
click at [491, 202] on div "[EMAIL_ADDRESS][DOMAIN_NAME]" at bounding box center [600, 200] width 273 height 16
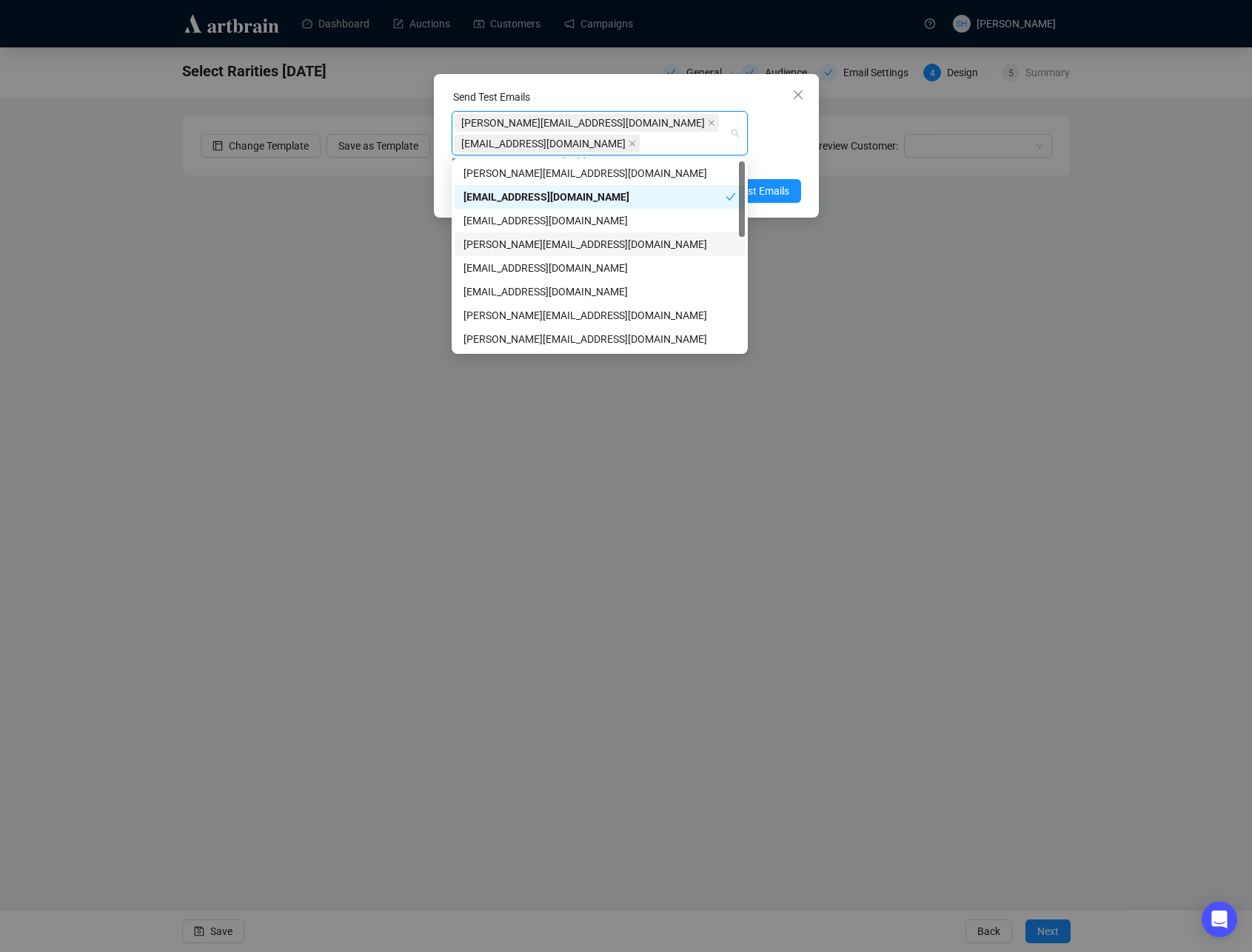
click at [779, 130] on div "[PERSON_NAME][EMAIL_ADDRESS][DOMAIN_NAME] [EMAIL_ADDRESS][DOMAIN_NAME] Enter up…" at bounding box center [626, 140] width 349 height 59
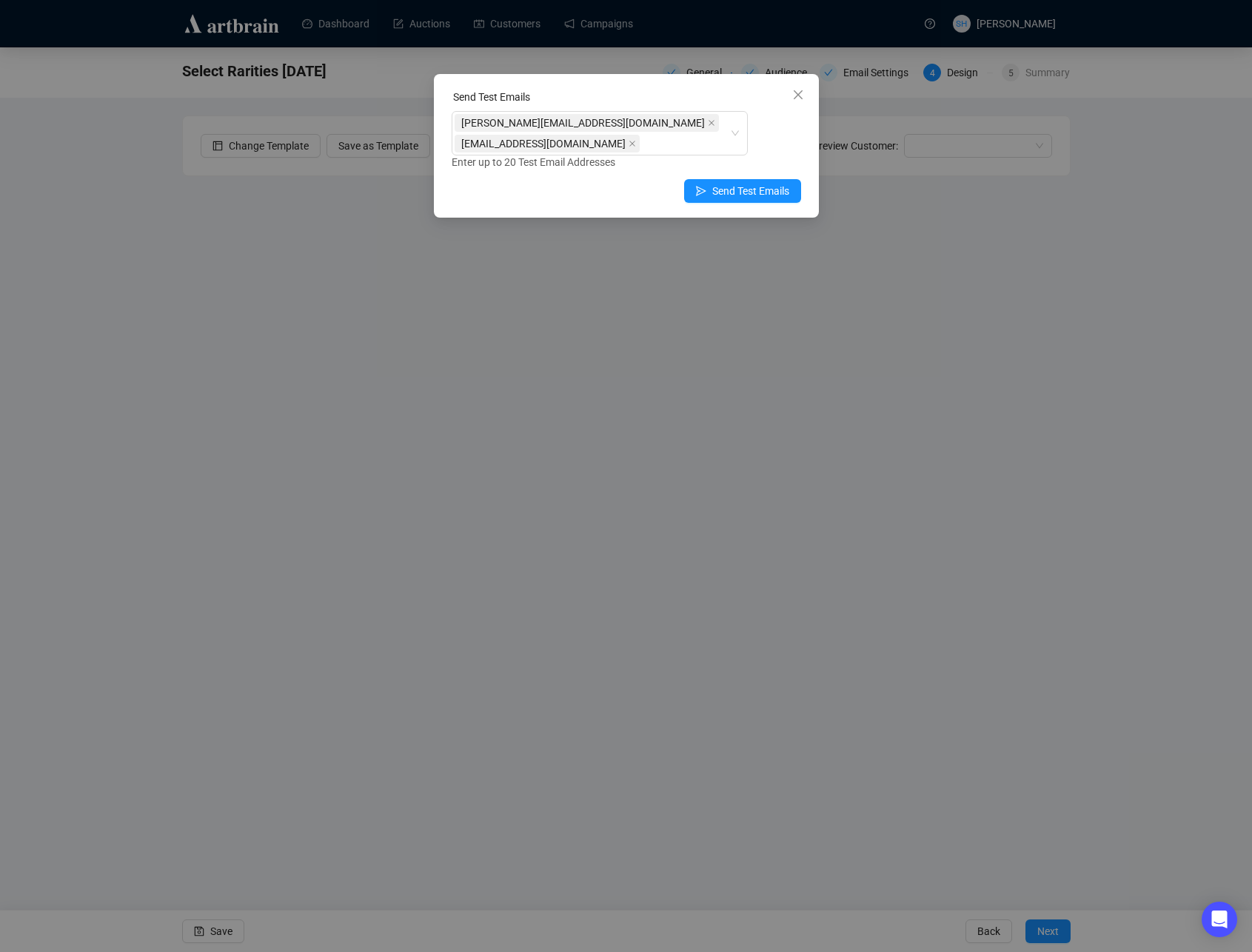
click at [796, 95] on icon "close" at bounding box center [797, 94] width 12 height 12
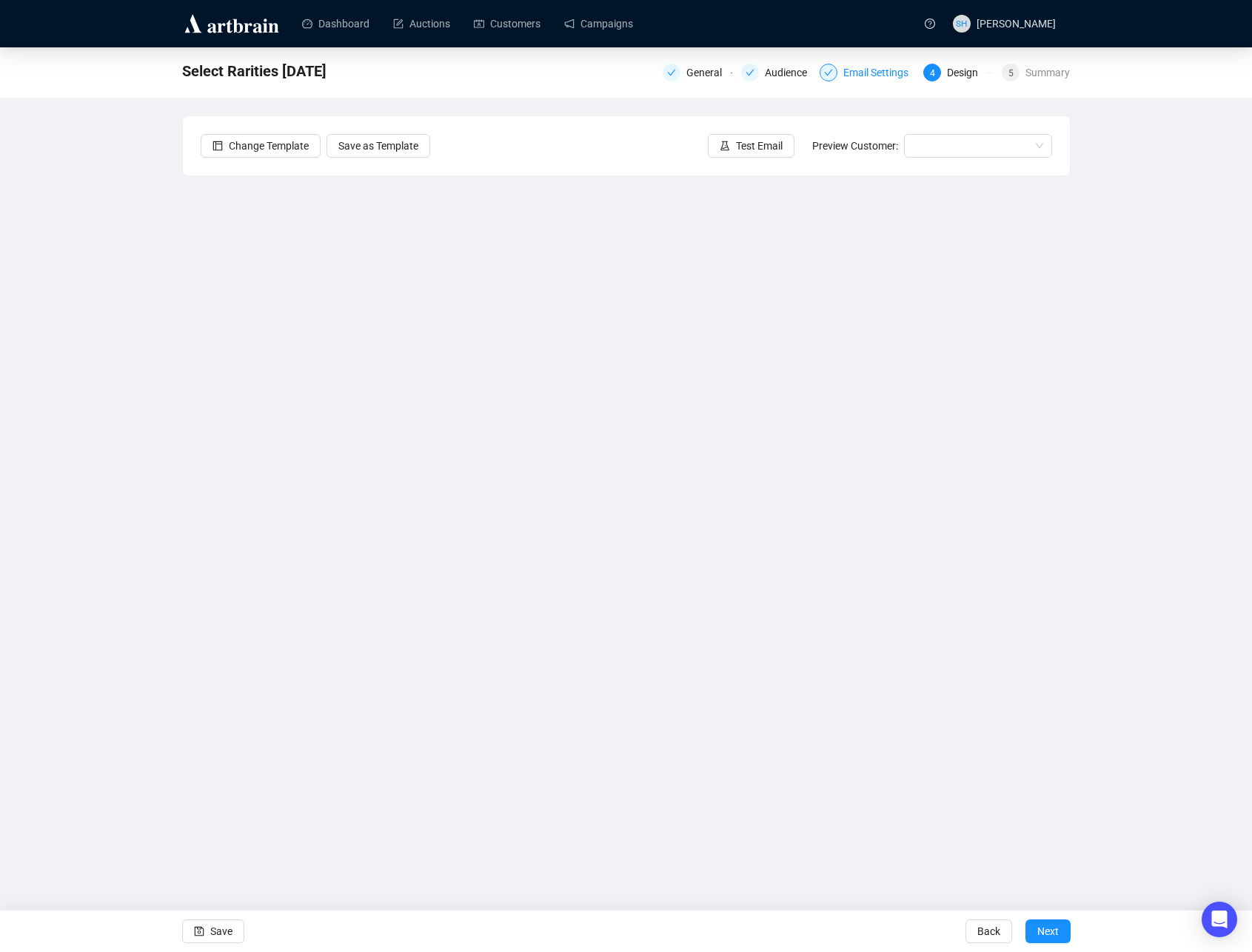
click at [872, 71] on div "Email Settings" at bounding box center [880, 72] width 74 height 17
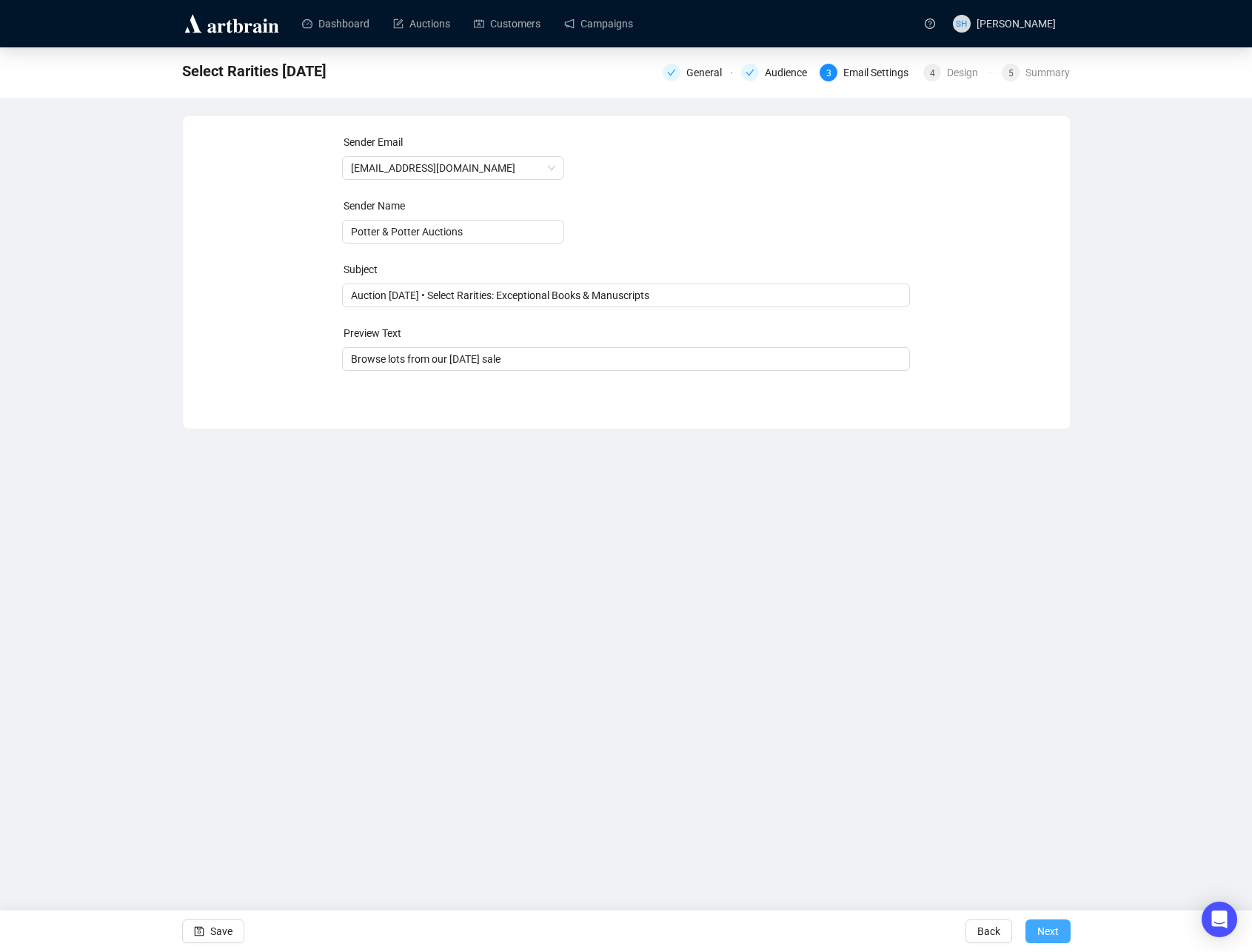
click at [1043, 929] on span "Next" at bounding box center [1047, 931] width 21 height 41
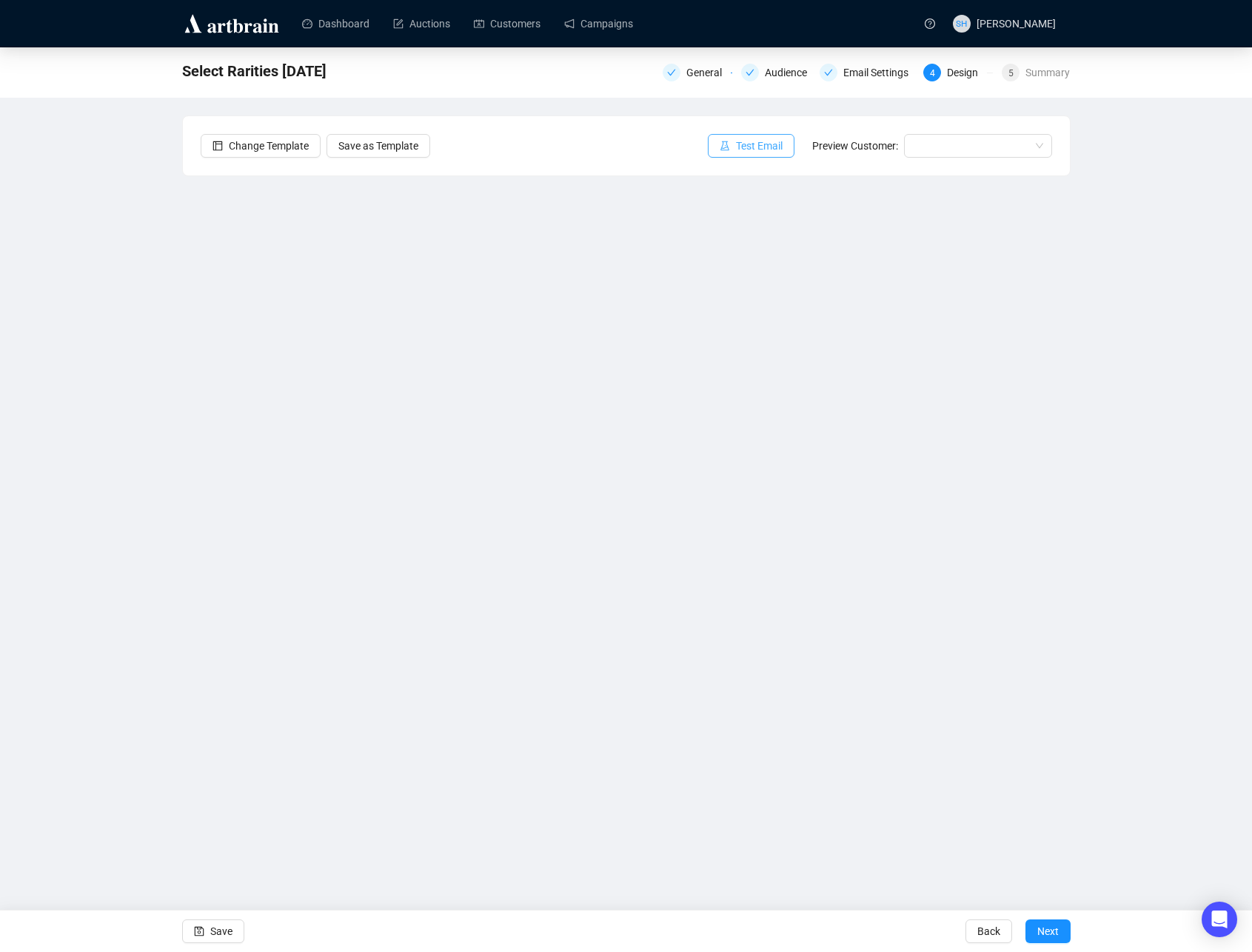
click at [742, 147] on span "Test Email" at bounding box center [759, 146] width 47 height 16
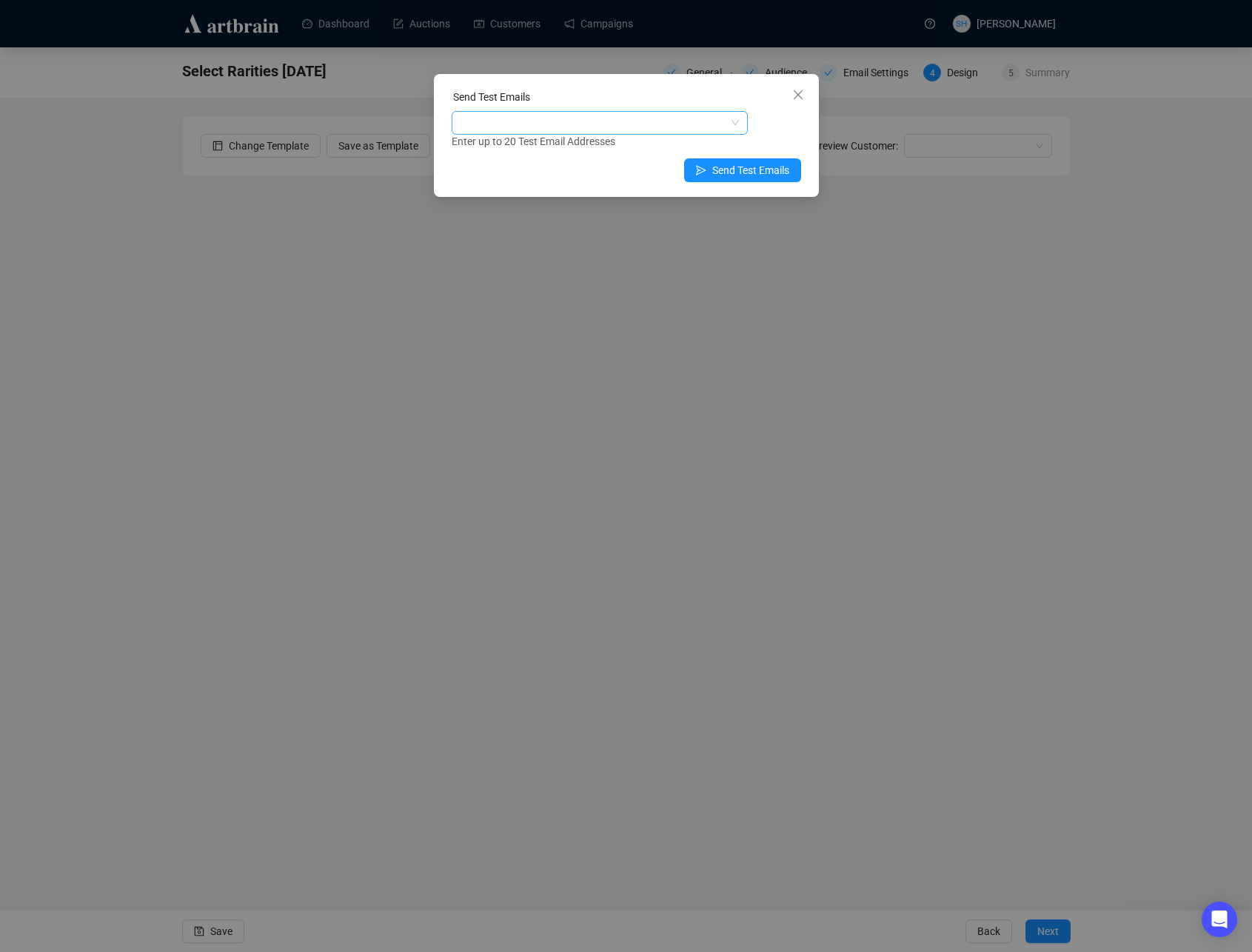
click at [473, 126] on div at bounding box center [592, 123] width 274 height 21
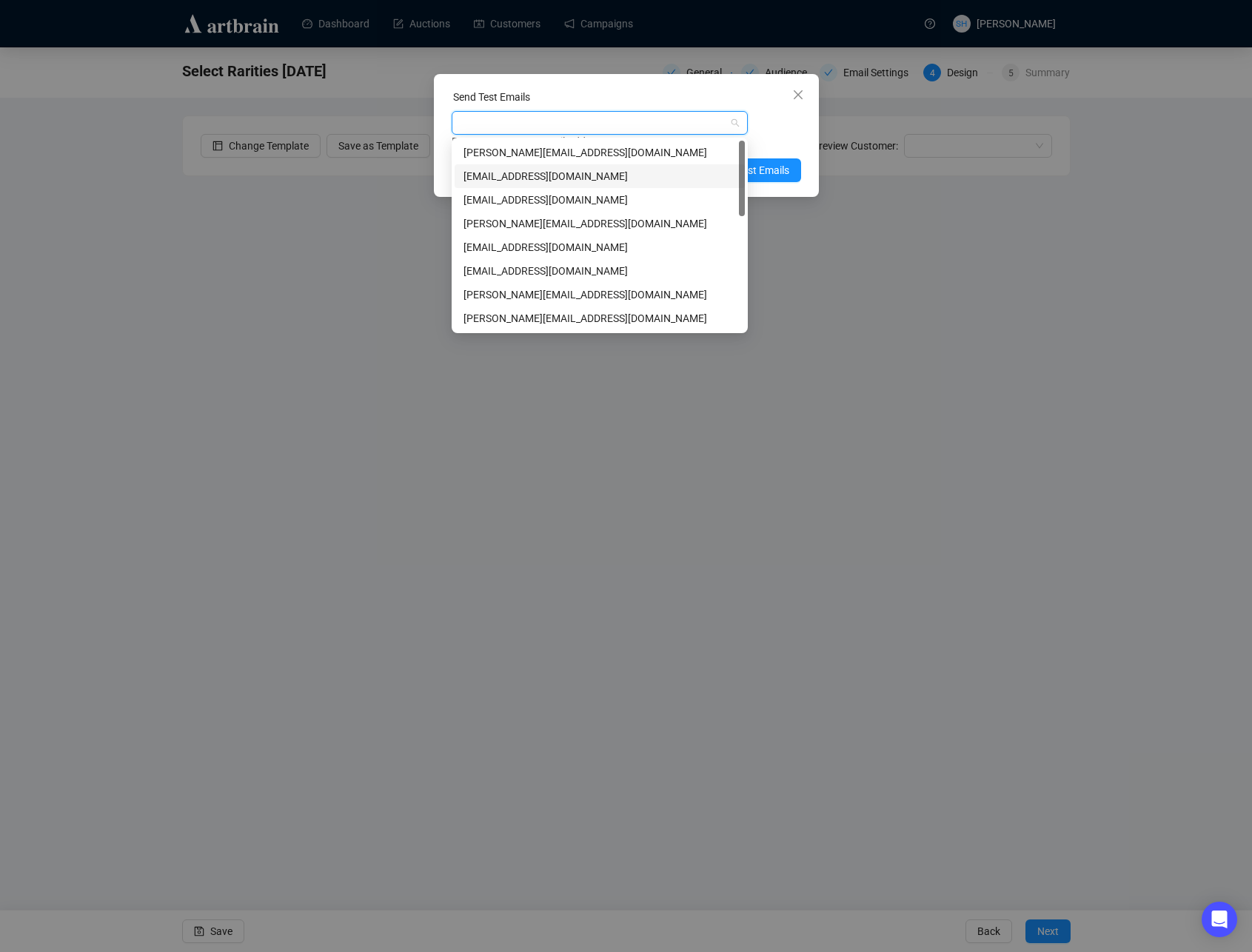
click at [498, 176] on div "[EMAIL_ADDRESS][DOMAIN_NAME]" at bounding box center [600, 176] width 273 height 16
click at [618, 116] on div "[EMAIL_ADDRESS][DOMAIN_NAME]" at bounding box center [592, 123] width 274 height 21
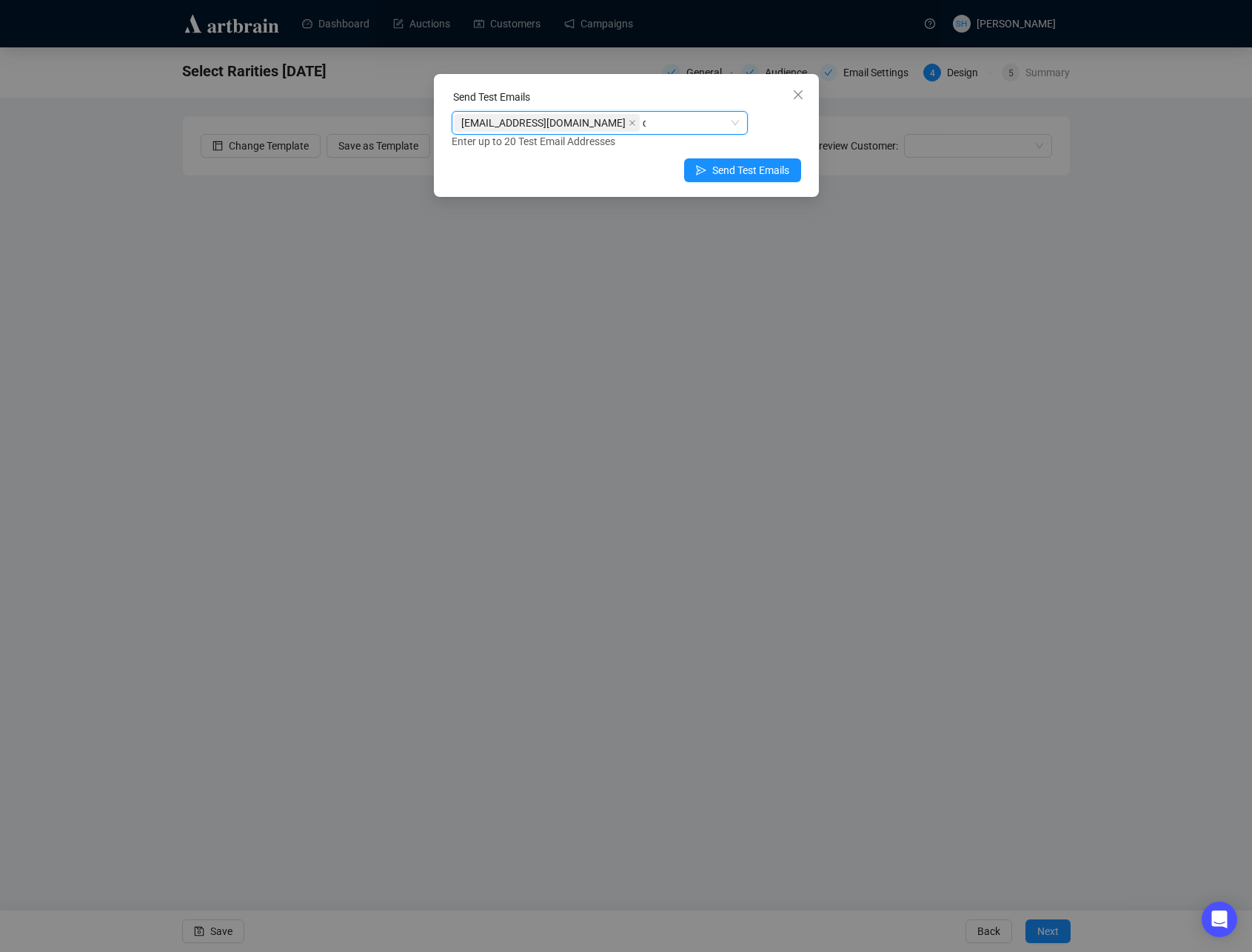
type input "ch"
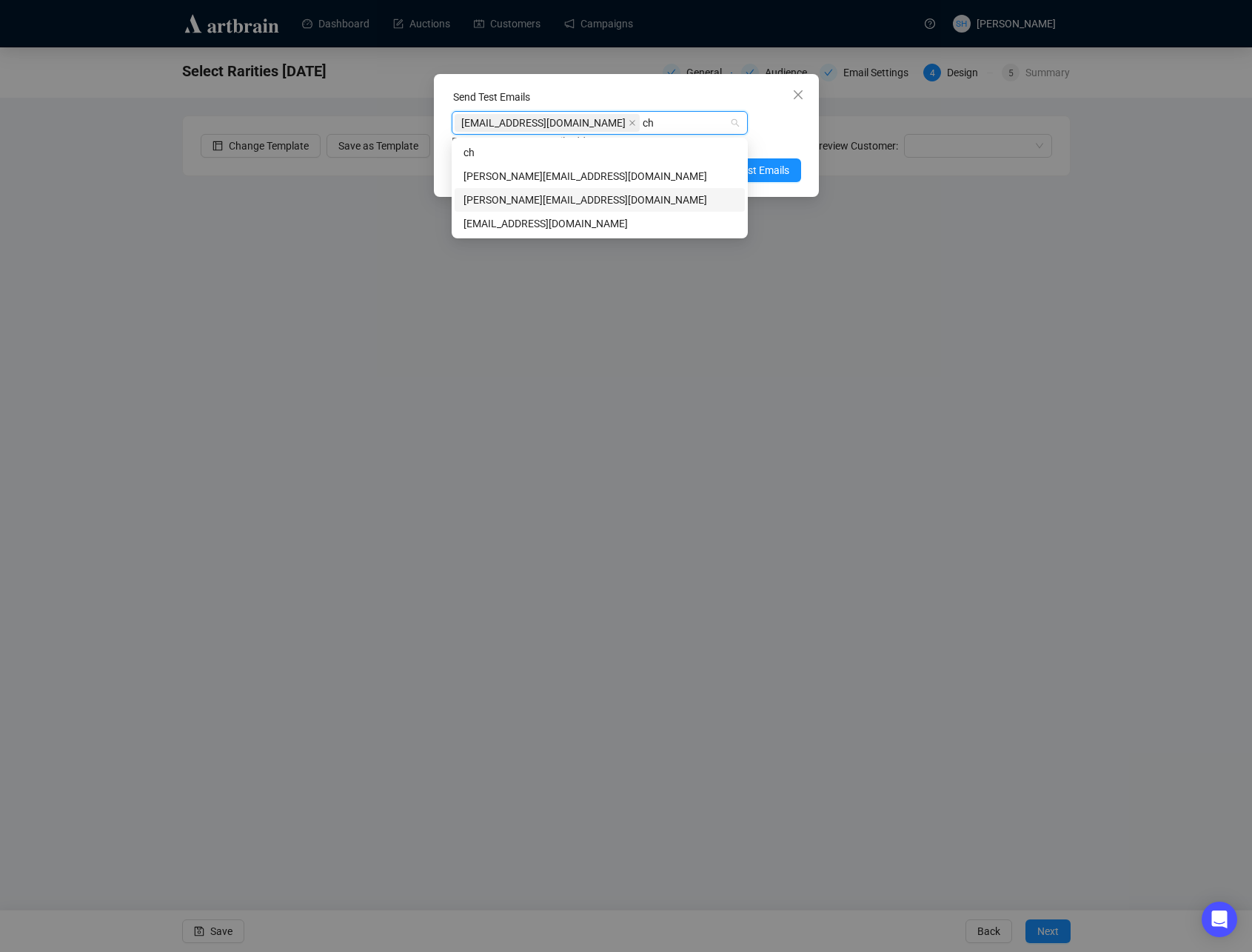
click at [519, 201] on div "[PERSON_NAME][EMAIL_ADDRESS][DOMAIN_NAME]" at bounding box center [600, 200] width 273 height 16
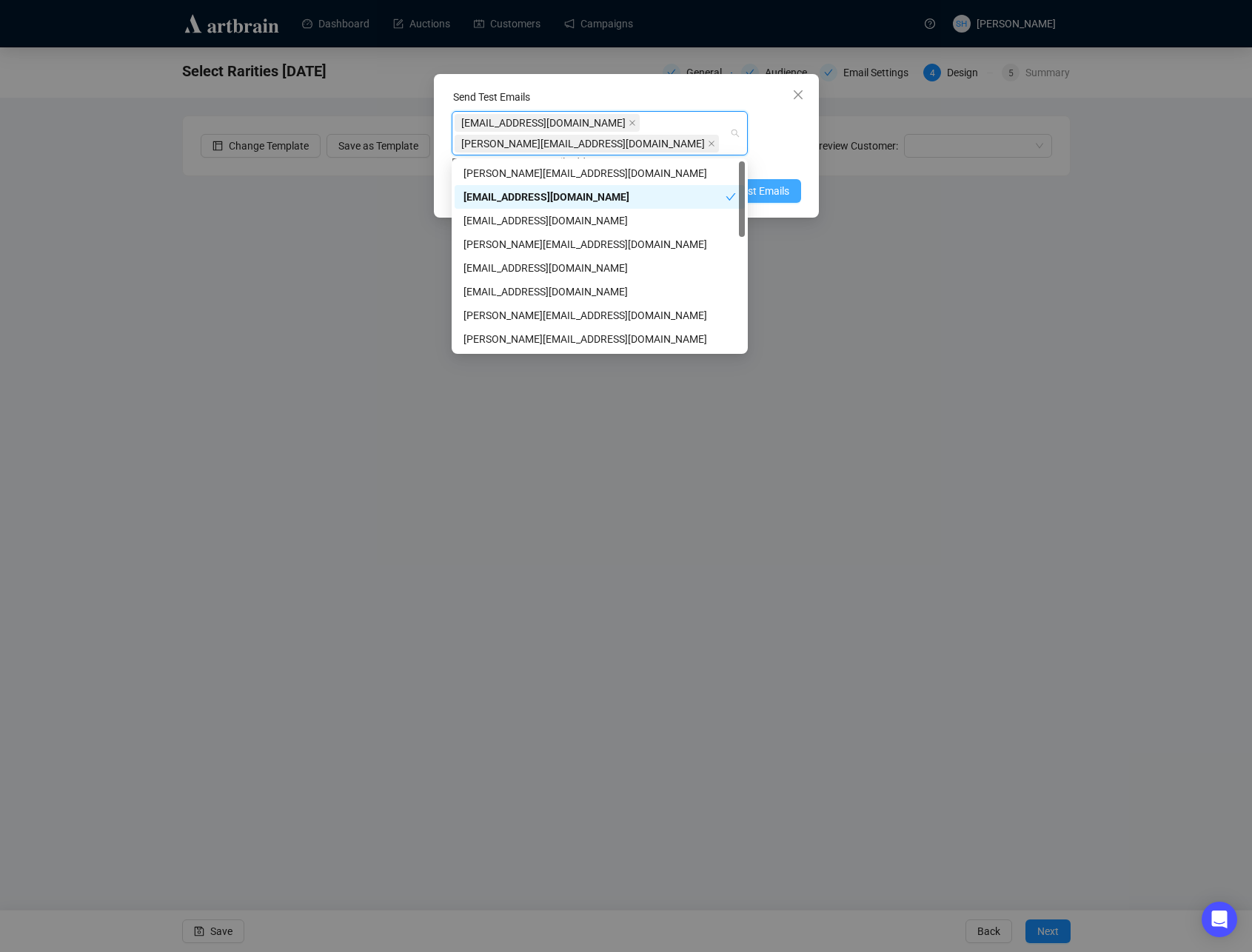
click at [765, 189] on span "Send Test Emails" at bounding box center [751, 191] width 77 height 16
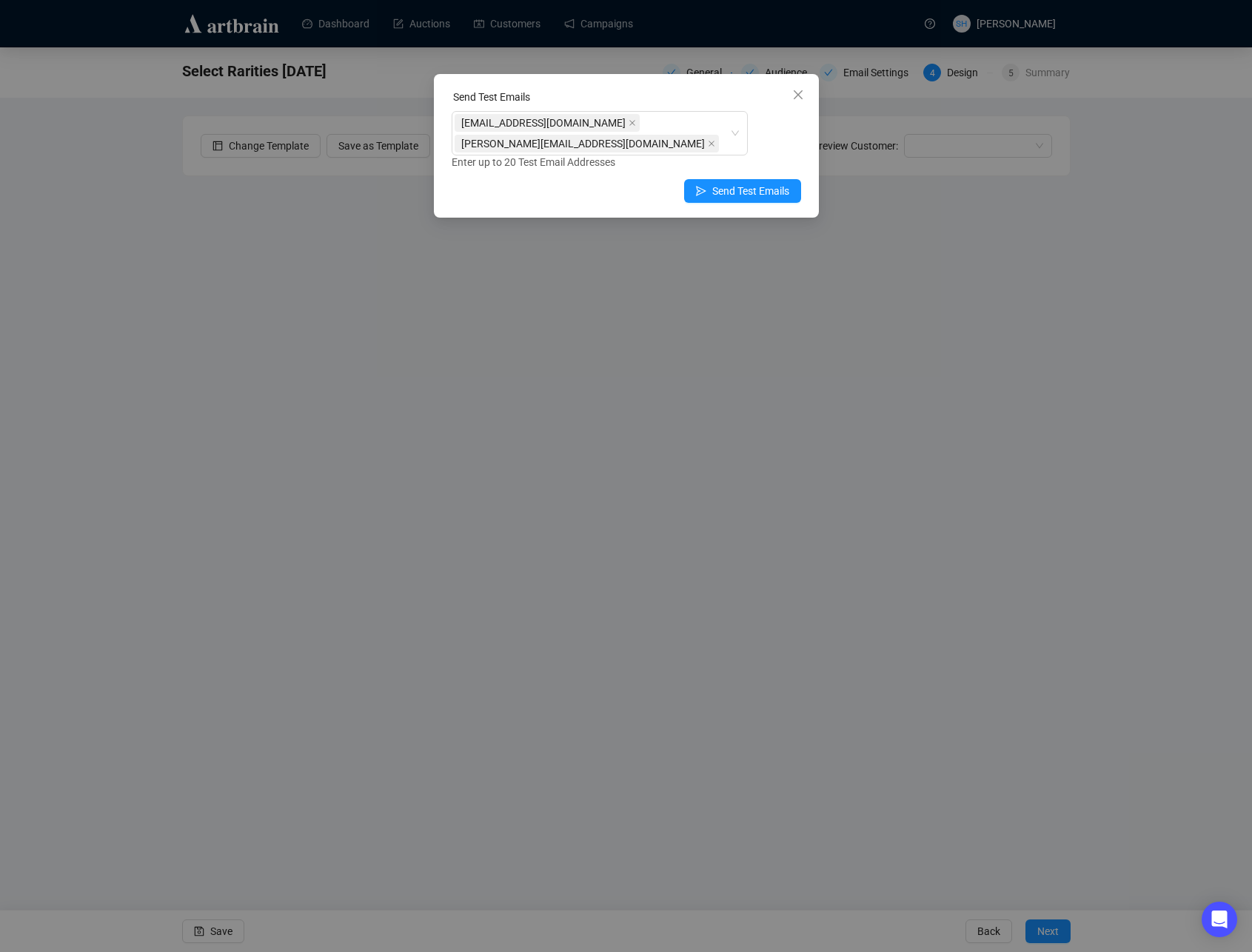
click at [718, 193] on div "Sent test emails Succesfully sent test emails to 2 recipients. OK" at bounding box center [626, 476] width 1252 height 952
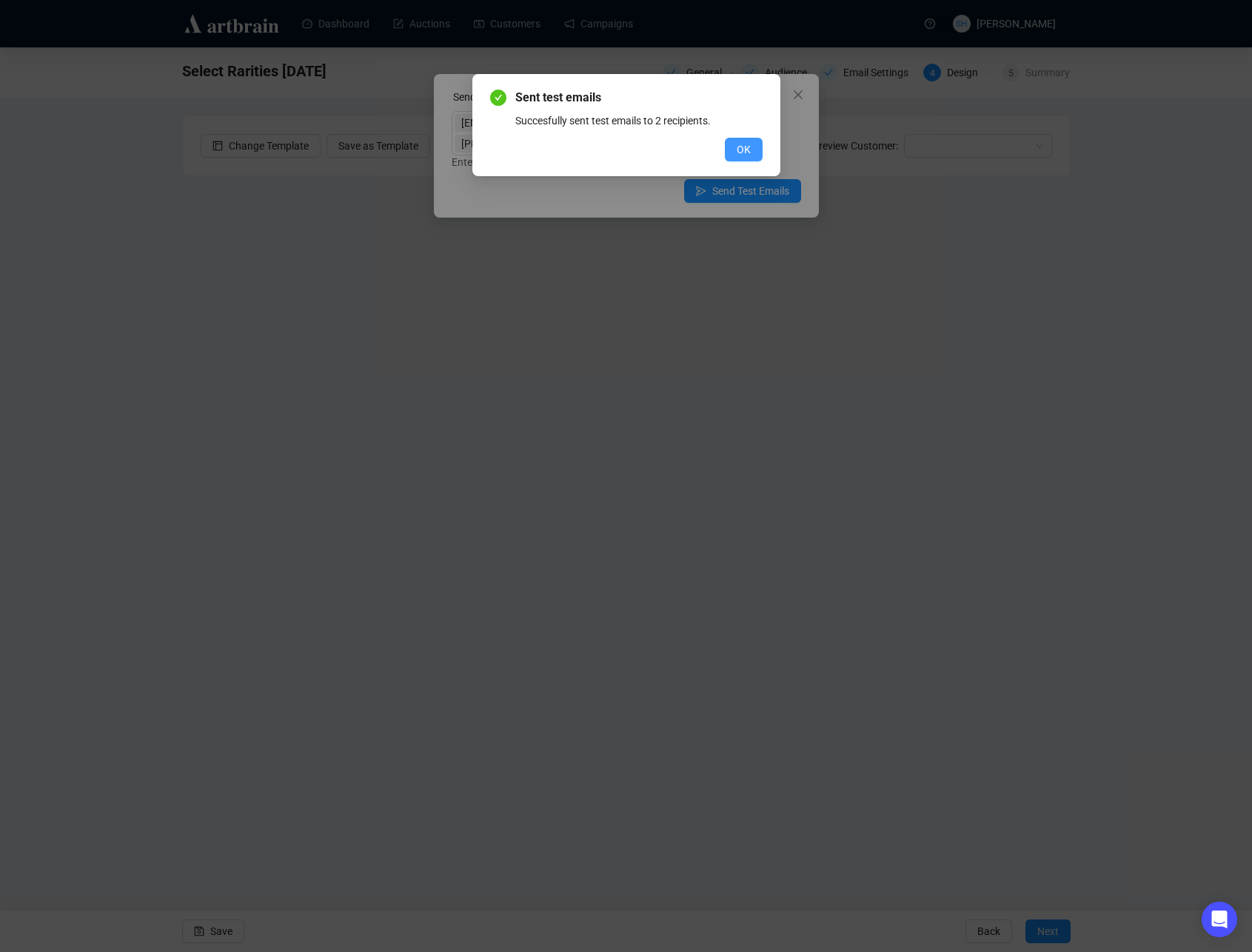
click at [742, 150] on span "OK" at bounding box center [743, 150] width 14 height 16
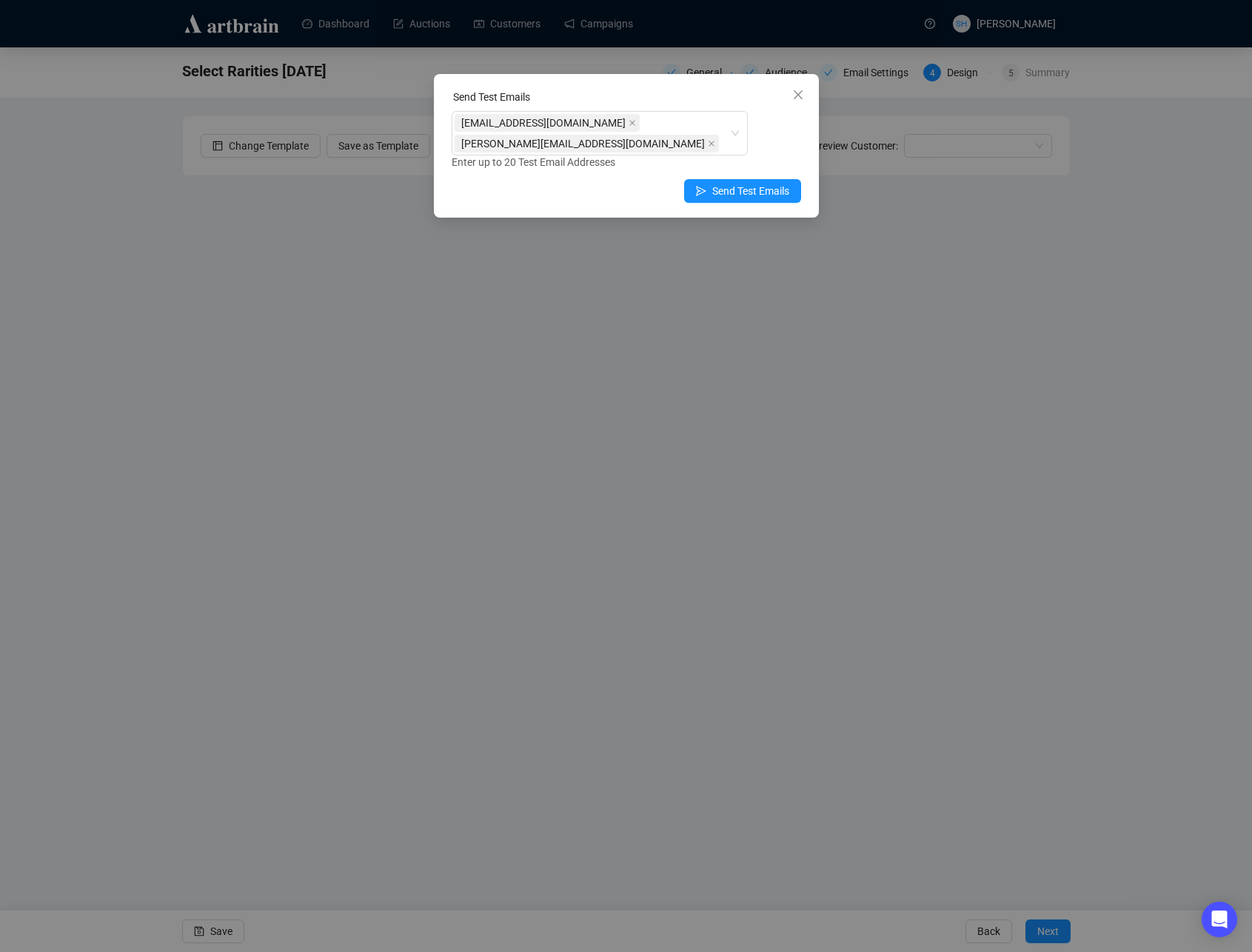
click at [797, 94] on icon "close" at bounding box center [797, 95] width 9 height 9
